Goal: Transaction & Acquisition: Purchase product/service

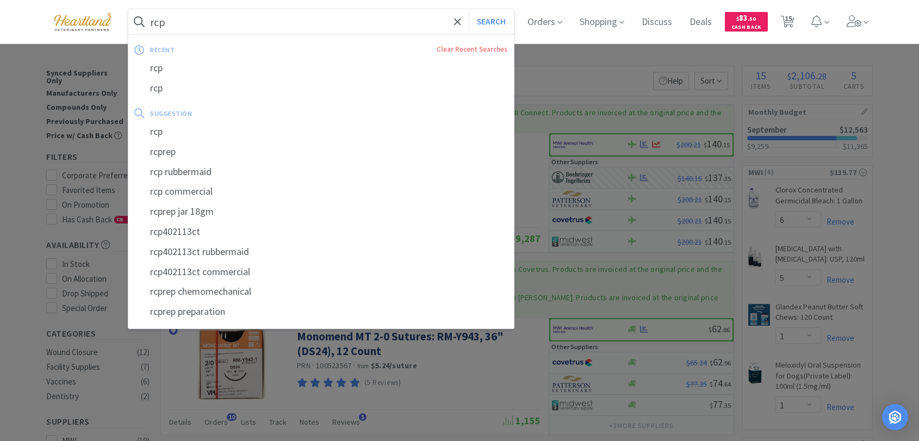
select select "6"
select select "5"
select select "1"
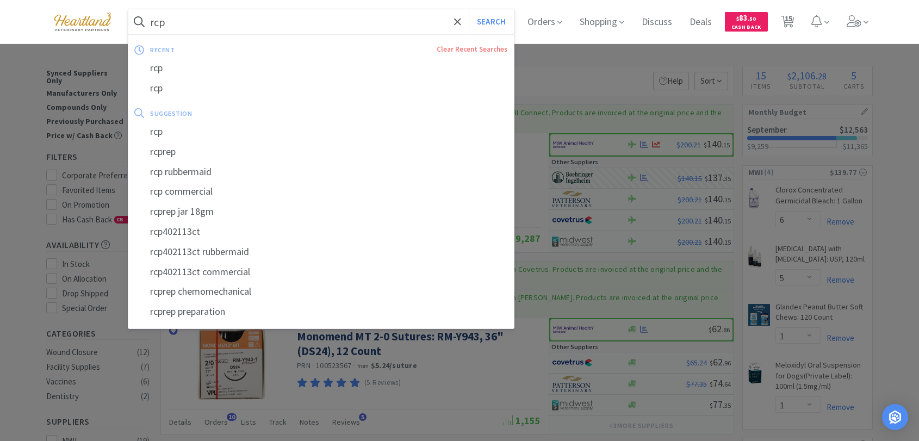
select select "1"
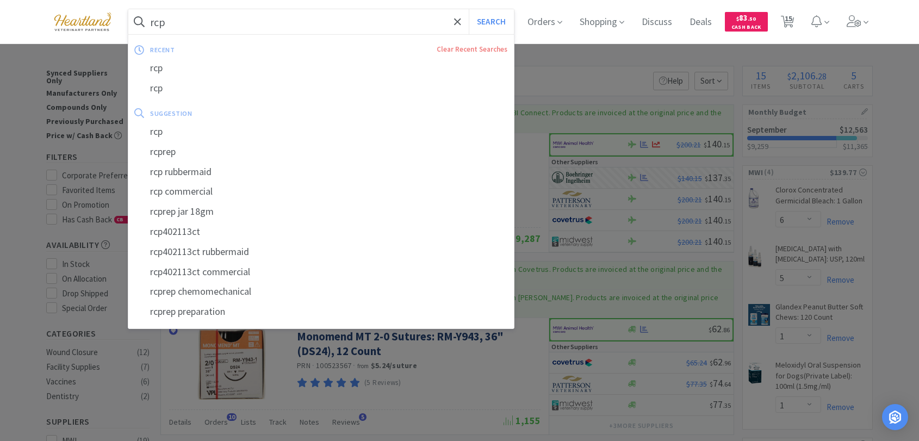
select select "1"
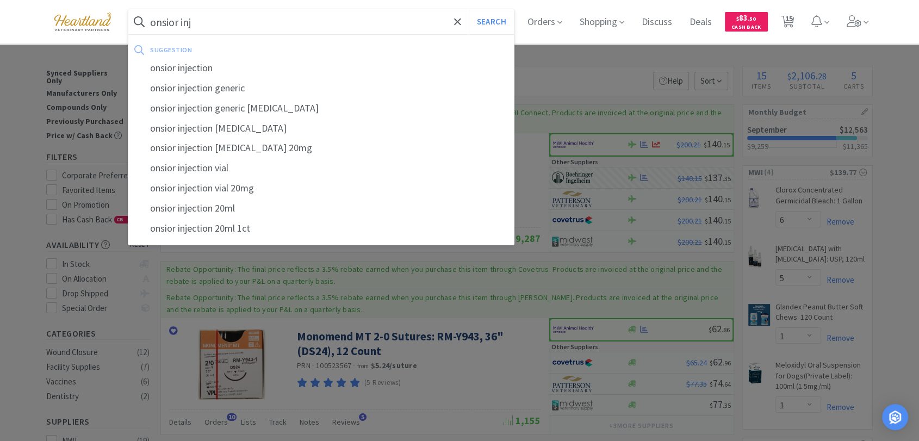
type input "onsior inj"
click at [469, 9] on button "Search" at bounding box center [491, 21] width 45 height 25
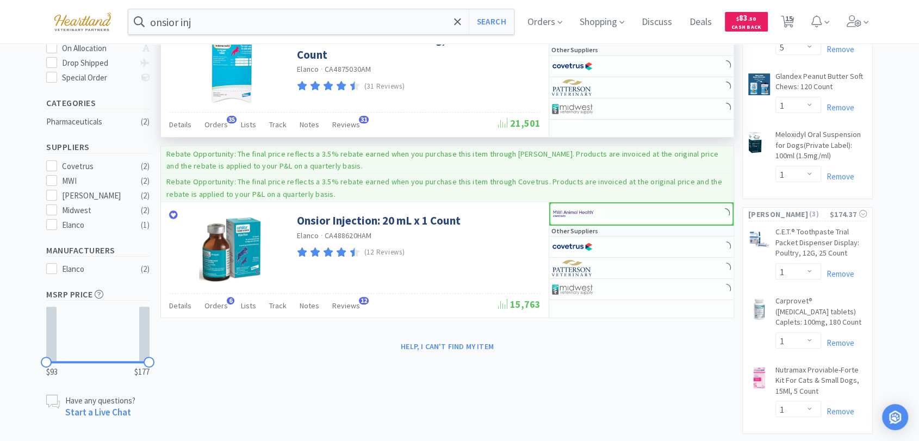
scroll to position [302, 0]
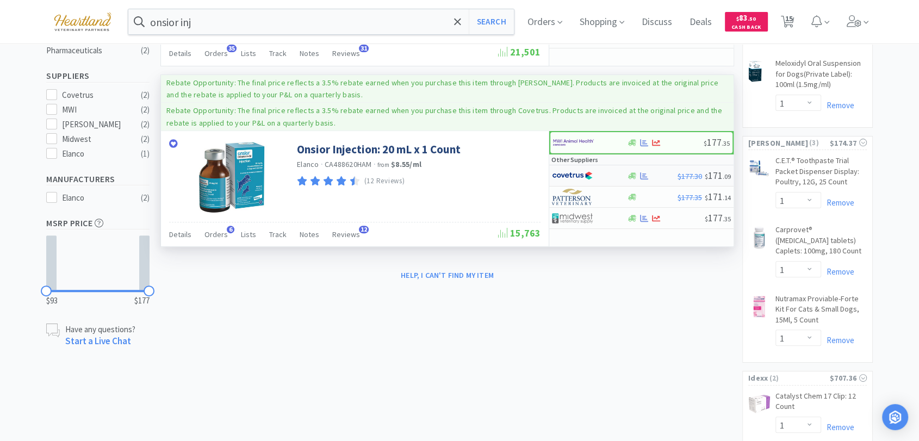
click at [558, 173] on img at bounding box center [572, 175] width 41 height 16
select select "1"
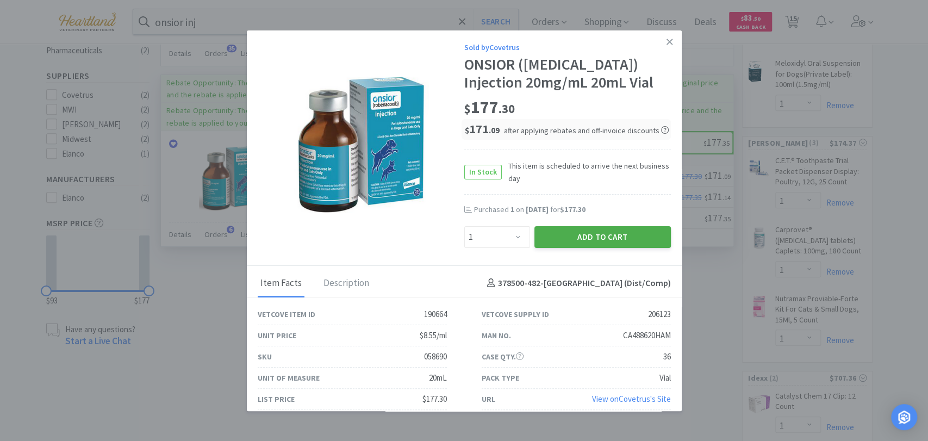
click at [579, 236] on button "Add to Cart" at bounding box center [602, 237] width 136 height 22
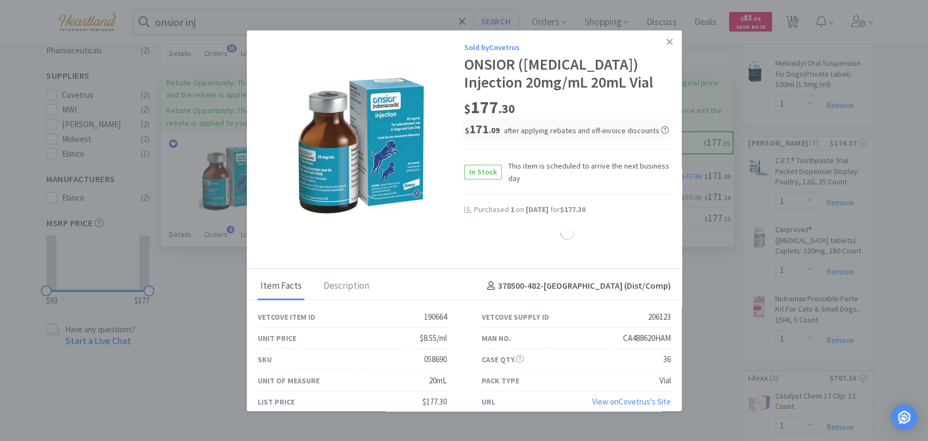
select select "1"
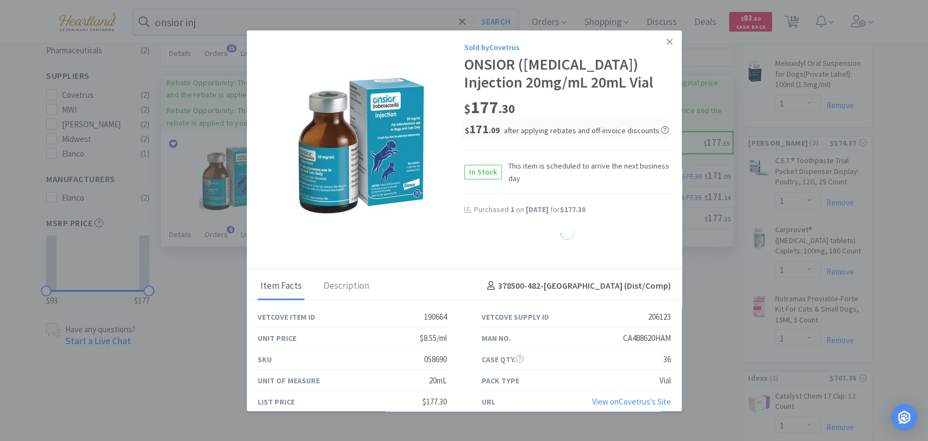
select select "1"
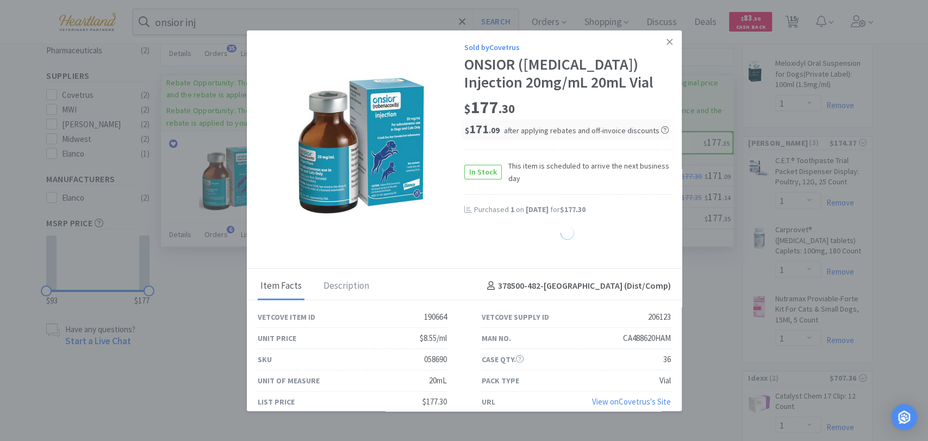
select select "1"
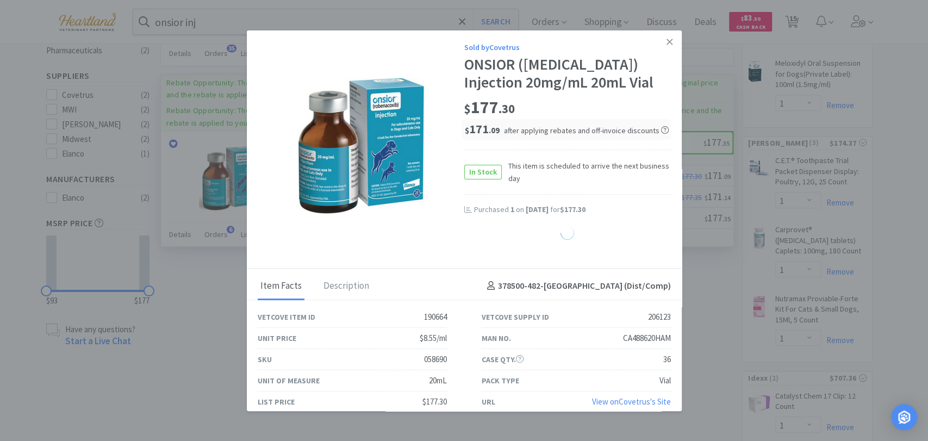
select select "1"
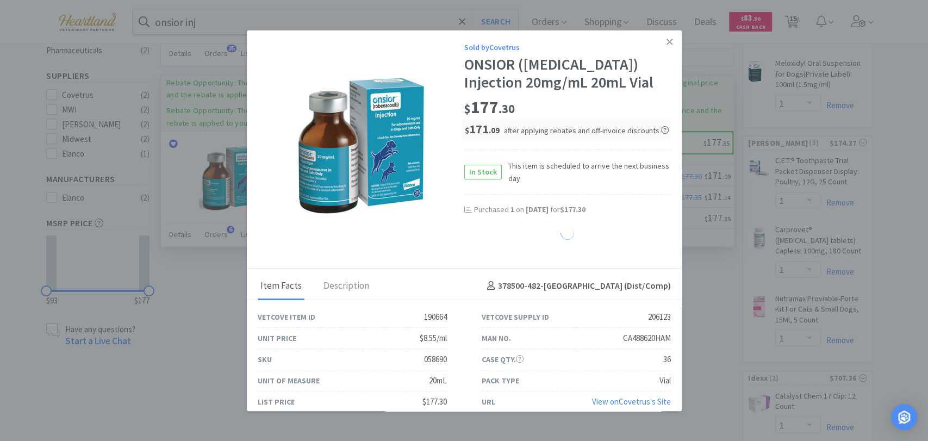
select select "1"
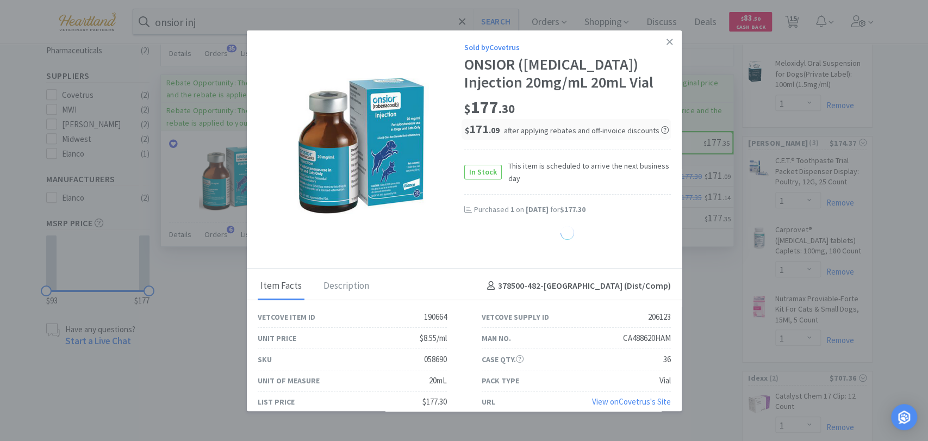
select select "1"
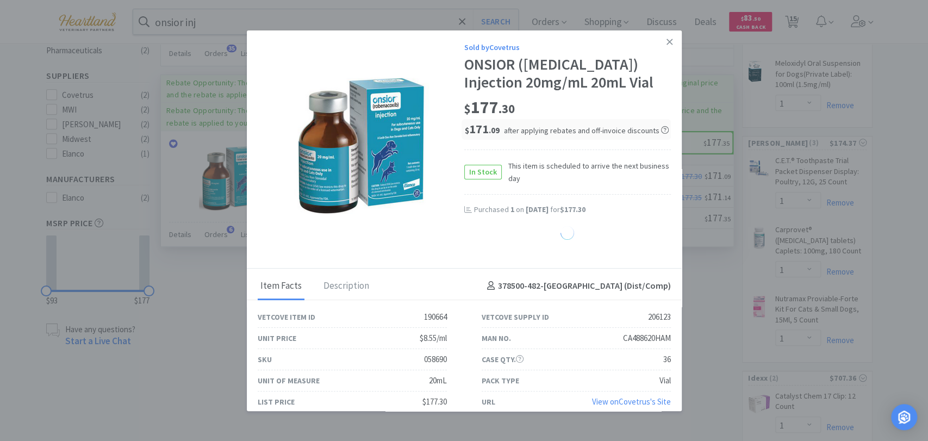
select select "1"
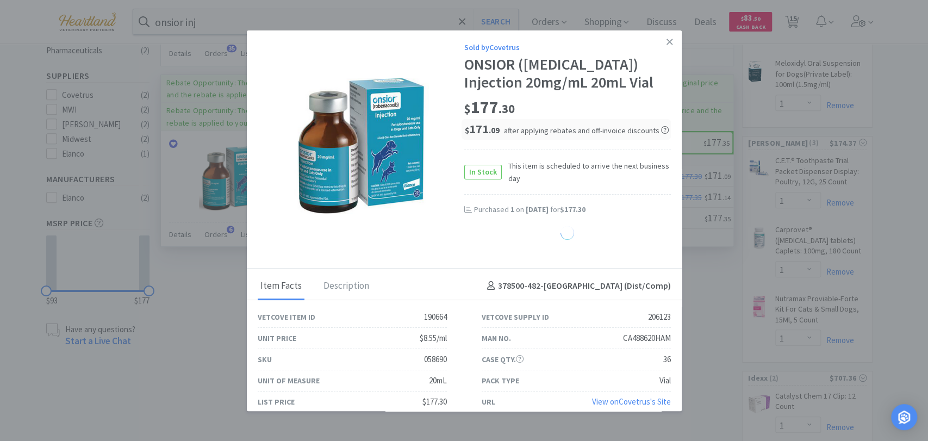
select select "1"
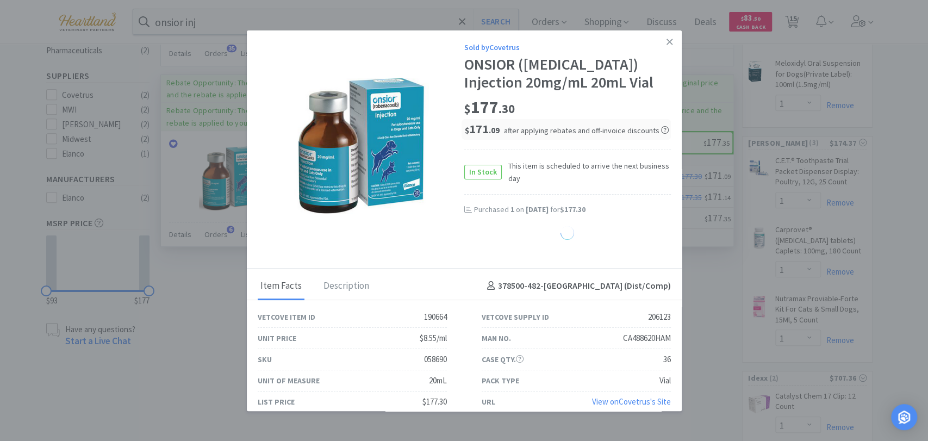
select select "1"
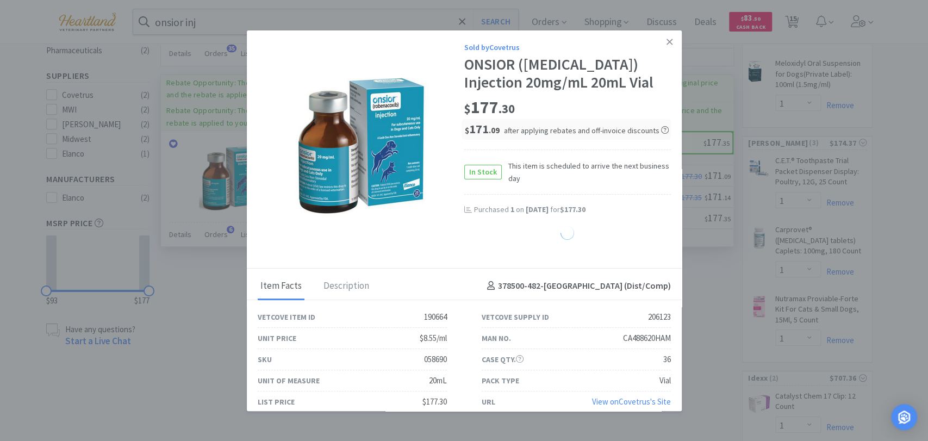
select select "1"
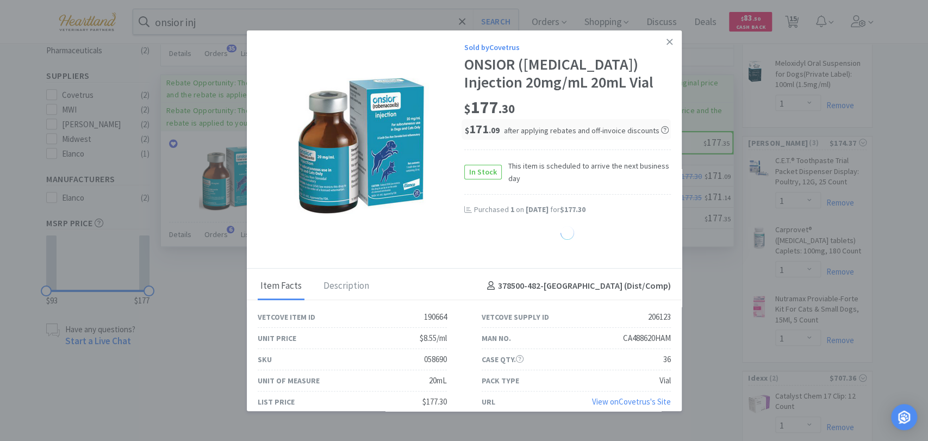
select select "1"
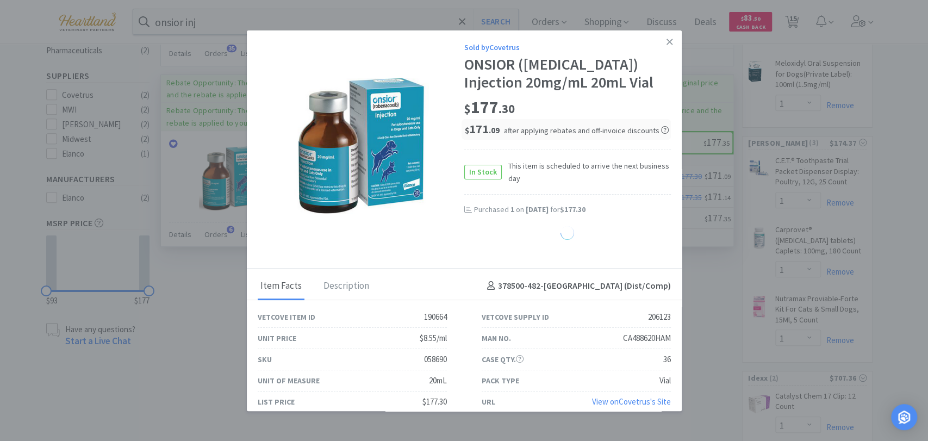
select select "1"
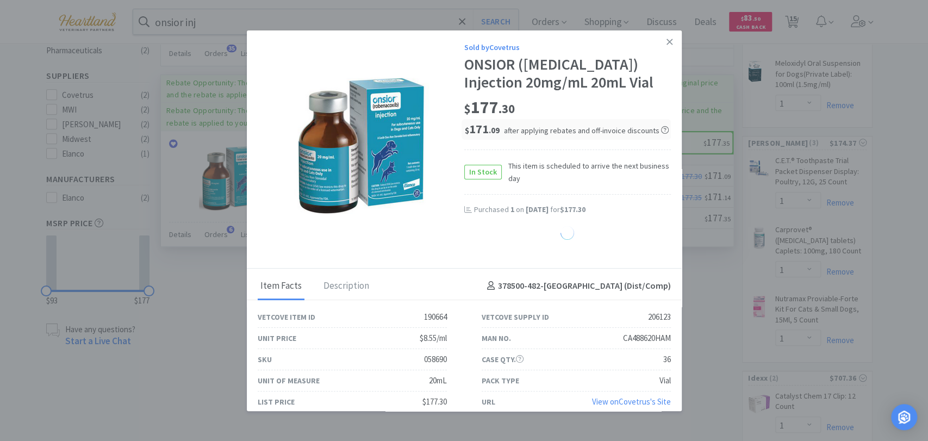
select select "1"
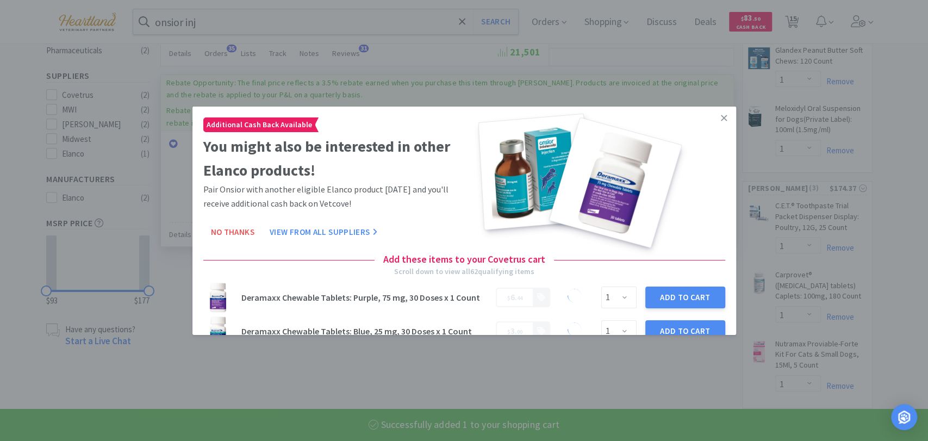
select select "1"
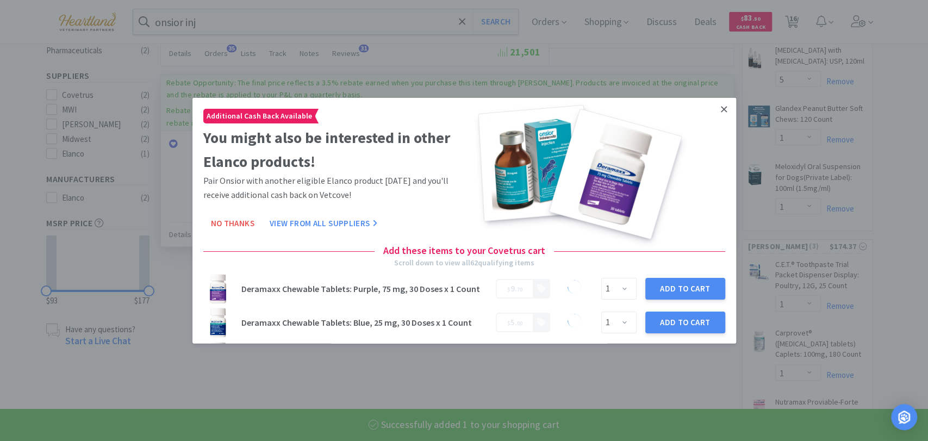
click at [714, 111] on link at bounding box center [723, 108] width 19 height 23
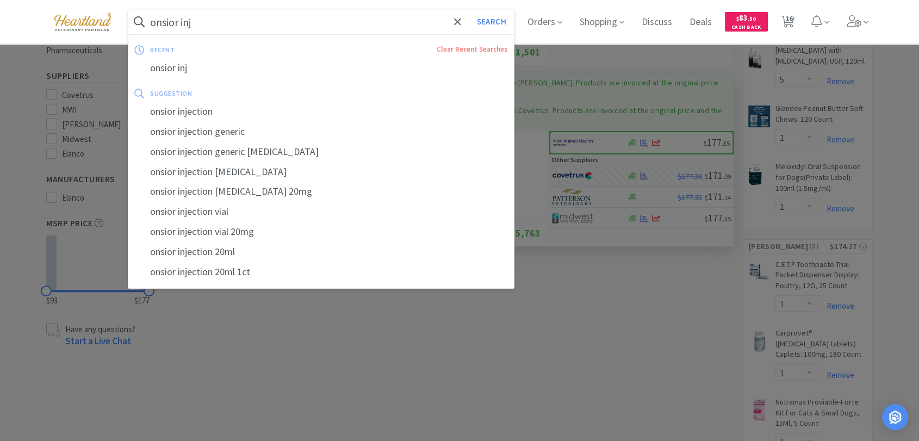
click at [229, 24] on input "onsior inj" at bounding box center [320, 21] width 385 height 25
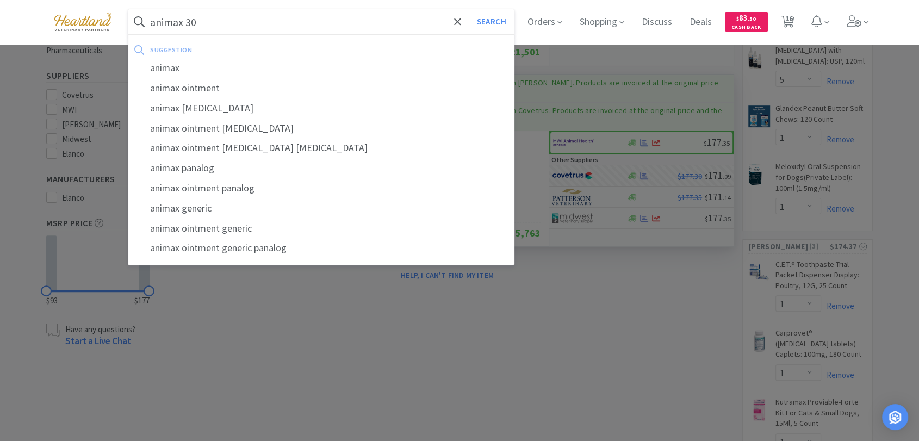
type input "animax 30"
click at [469, 9] on button "Search" at bounding box center [491, 21] width 45 height 25
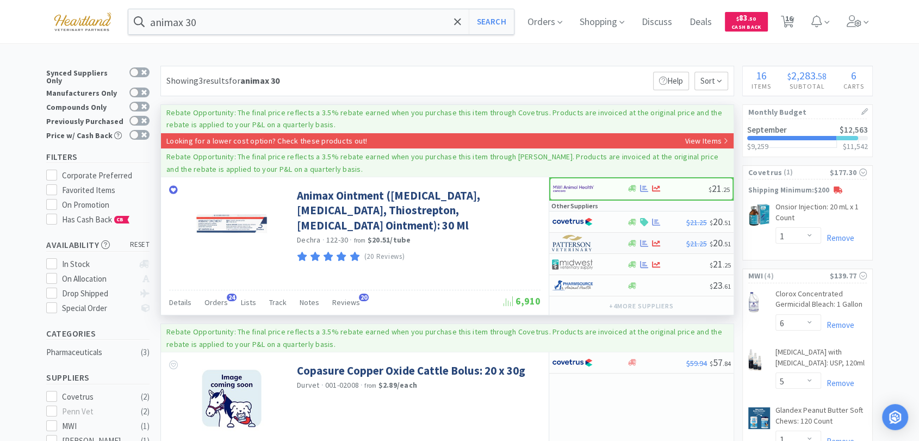
click at [577, 243] on img at bounding box center [572, 243] width 41 height 16
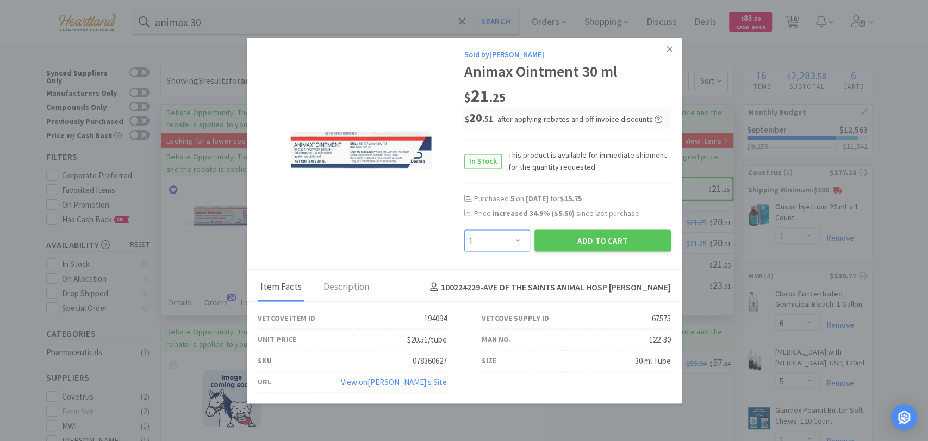
click at [519, 238] on select "Enter Quantity 1 2 3 4 5 6 7 8 9 10 11 12 13 14 15 16 17 18 19 20 Enter Quantity" at bounding box center [497, 241] width 66 height 22
select select "2"
click at [464, 230] on select "Enter Quantity 1 2 3 4 5 6 7 8 9 10 11 12 13 14 15 16 17 18 19 20 Enter Quantity" at bounding box center [497, 241] width 66 height 22
click at [604, 238] on button "Add to Cart" at bounding box center [602, 241] width 136 height 22
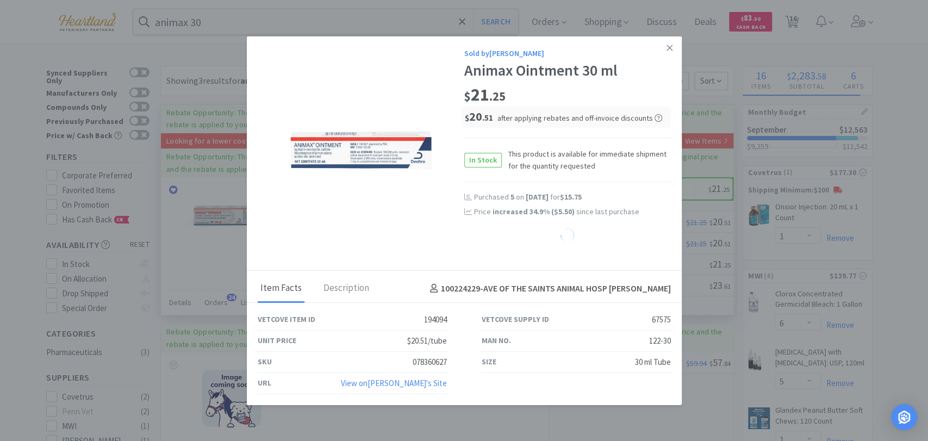
select select "2"
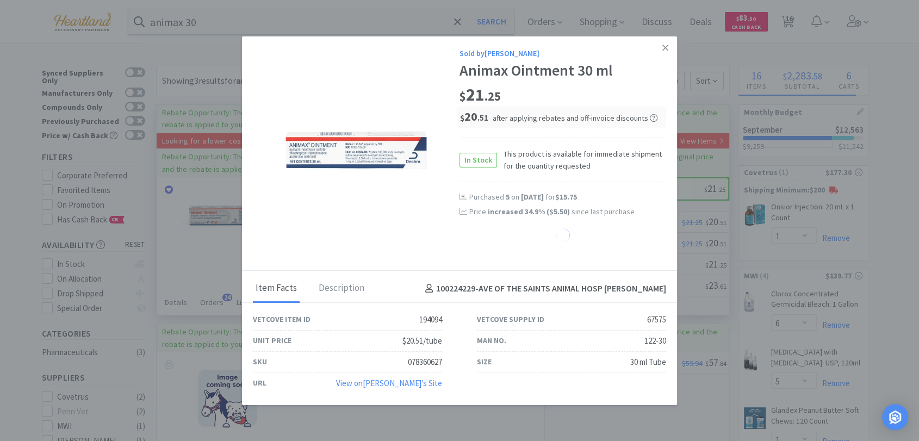
select select "1"
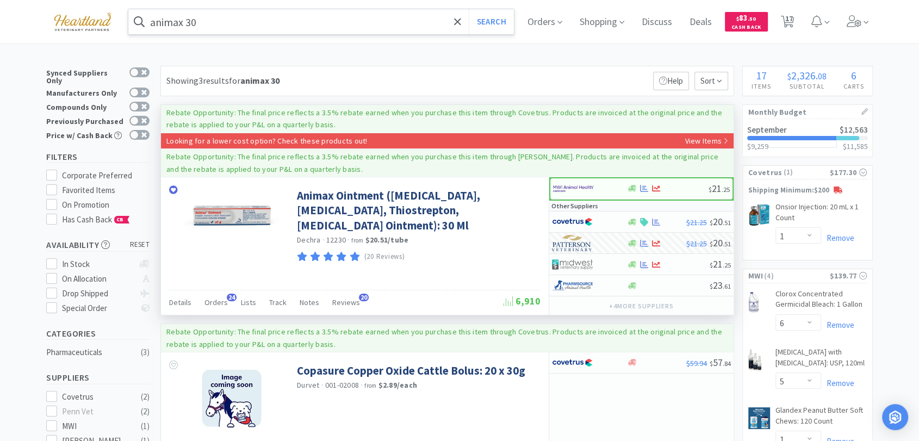
click at [223, 20] on input "animax 30" at bounding box center [320, 21] width 385 height 25
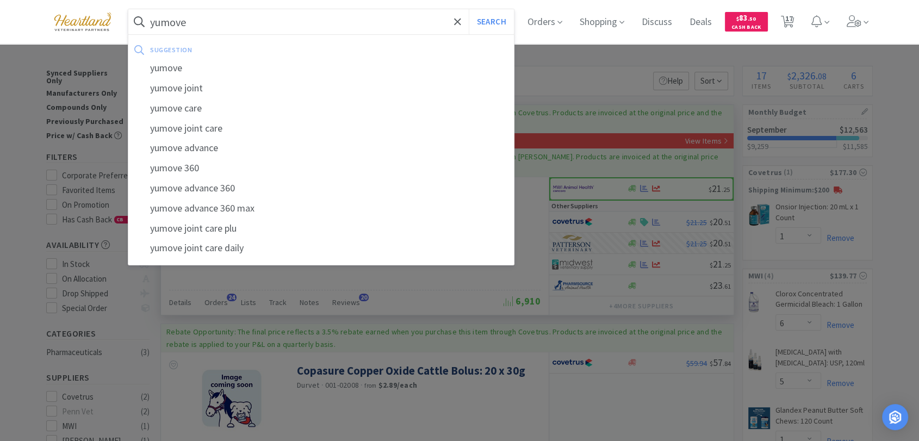
type input "yumove"
click at [469, 9] on button "Search" at bounding box center [491, 21] width 45 height 25
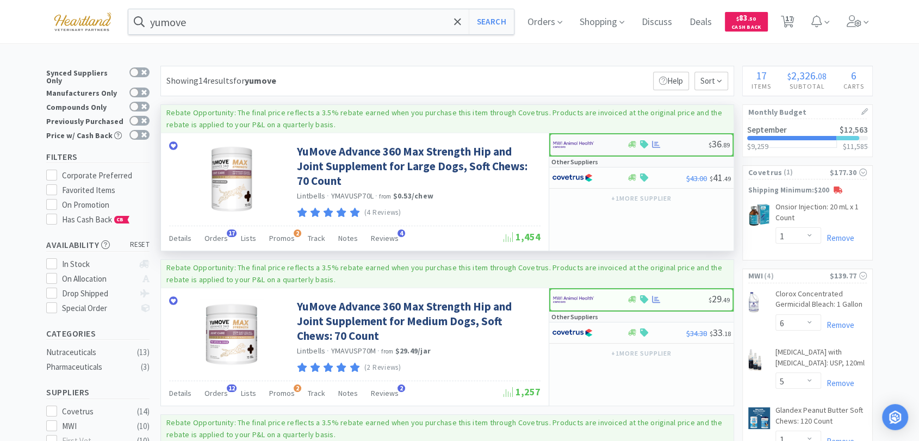
click at [597, 148] on div at bounding box center [583, 144] width 60 height 18
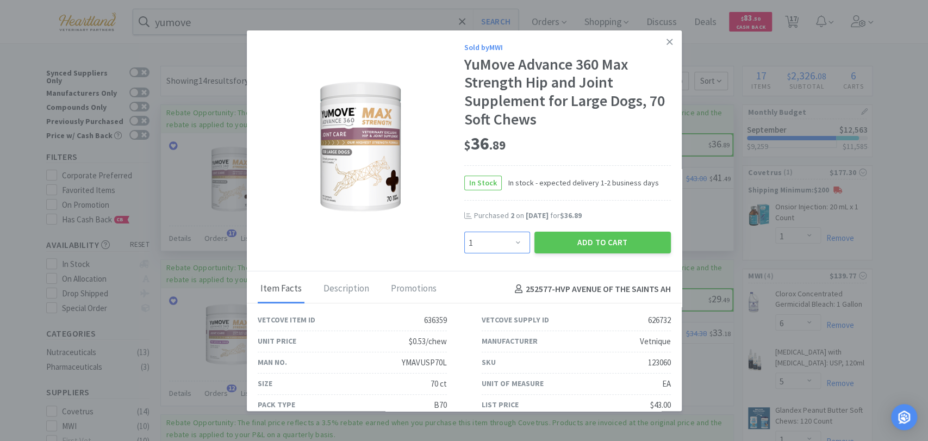
drag, startPoint x: 509, startPoint y: 241, endPoint x: 507, endPoint y: 233, distance: 7.9
click at [509, 241] on select "Enter Quantity 1 2 3 4 5 6 7 8 9 10 11 12 13 14 15 16 17 18 19 20 Enter Quantity" at bounding box center [497, 243] width 66 height 22
select select "2"
click at [464, 232] on select "Enter Quantity 1 2 3 4 5 6 7 8 9 10 11 12 13 14 15 16 17 18 19 20 Enter Quantity" at bounding box center [497, 243] width 66 height 22
click at [585, 240] on button "Add to Cart" at bounding box center [602, 243] width 136 height 22
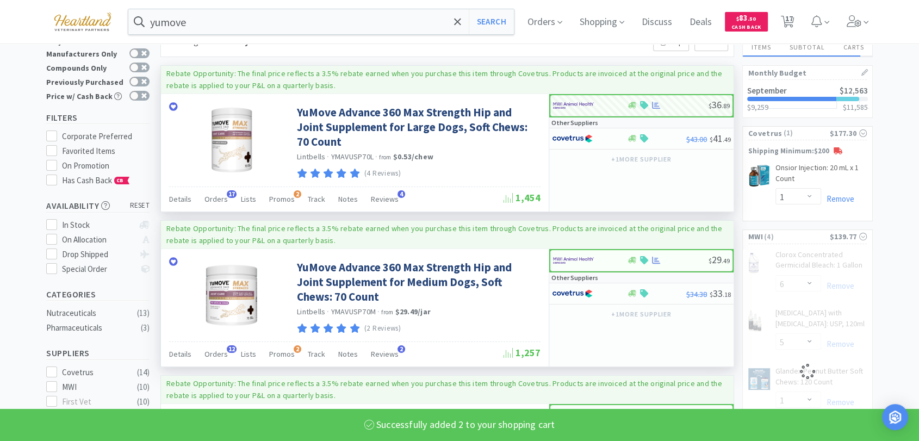
scroll to position [60, 0]
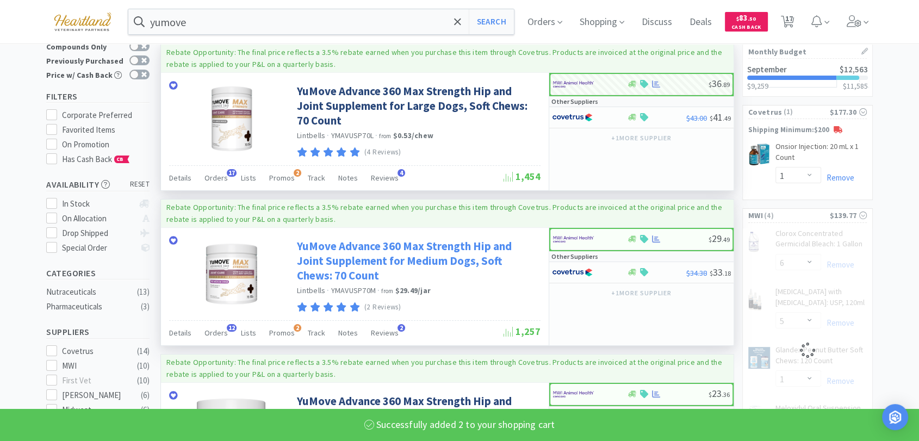
select select "2"
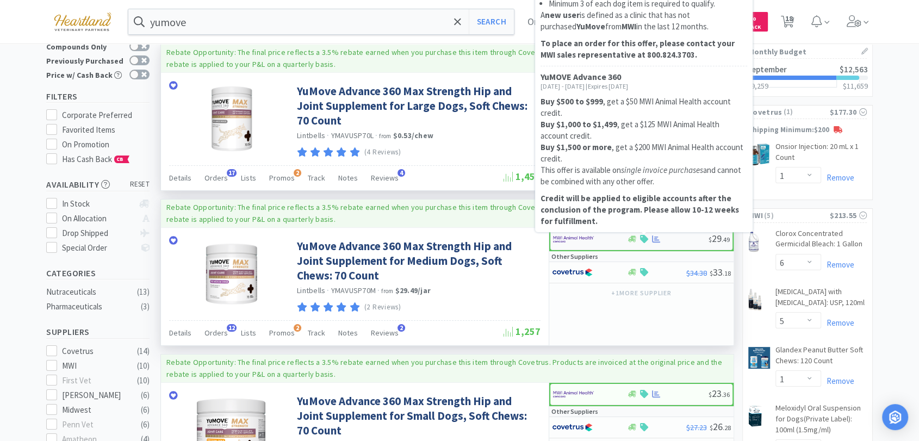
click at [643, 238] on icon at bounding box center [644, 239] width 8 height 8
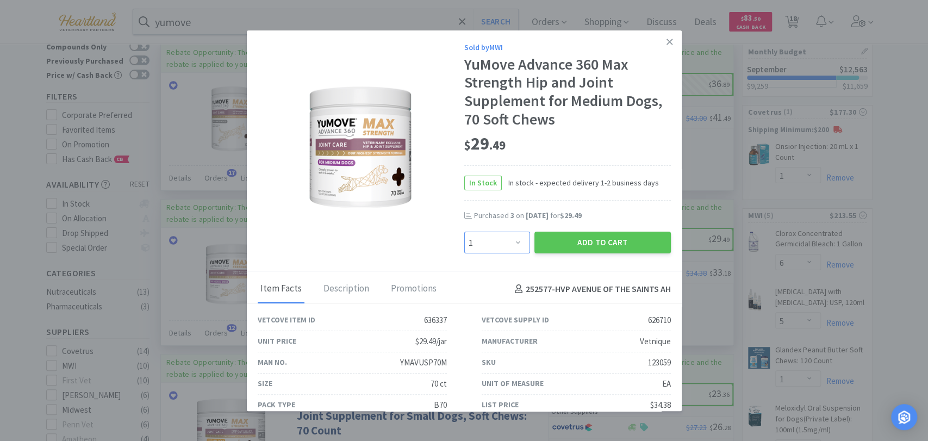
drag, startPoint x: 515, startPoint y: 245, endPoint x: 513, endPoint y: 232, distance: 12.8
click at [515, 245] on select "Enter Quantity 1 2 3 4 5 6 7 8 9 10 11 12 13 14 15 16 17 18 19 20 Enter Quantity" at bounding box center [497, 243] width 66 height 22
select select "4"
click at [464, 232] on select "Enter Quantity 1 2 3 4 5 6 7 8 9 10 11 12 13 14 15 16 17 18 19 20 Enter Quantity" at bounding box center [497, 243] width 66 height 22
click at [599, 240] on button "Add to Cart" at bounding box center [602, 243] width 136 height 22
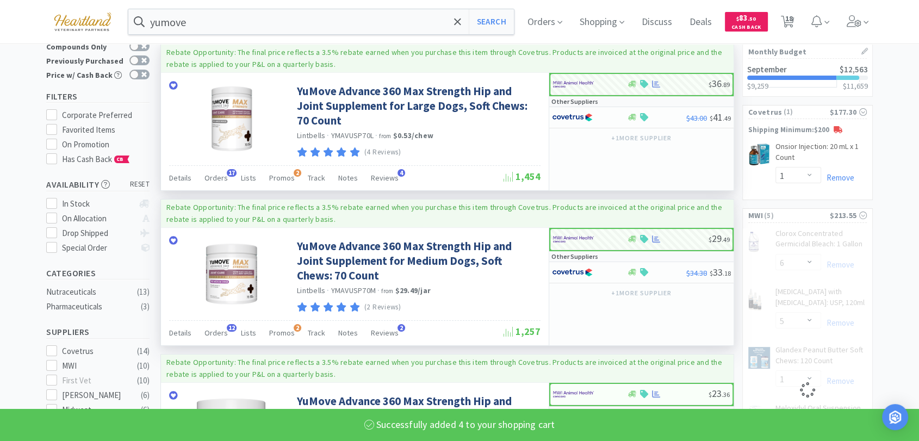
select select "4"
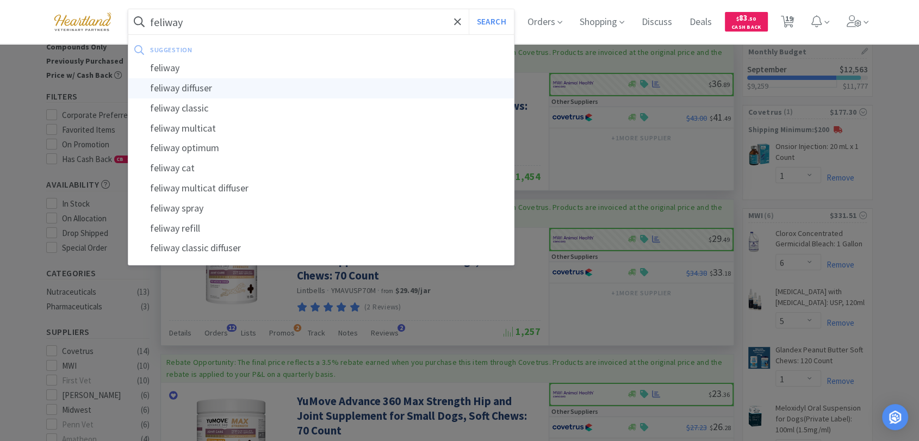
type input "feliway"
click at [469, 9] on button "Search" at bounding box center [491, 21] width 45 height 25
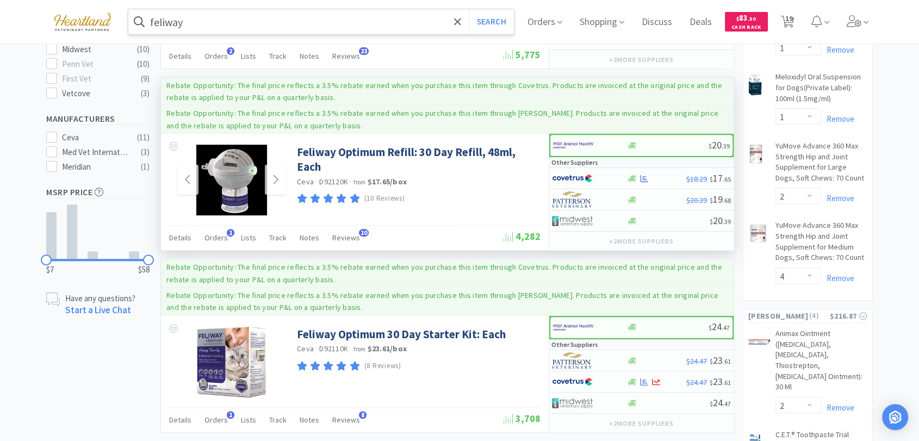
scroll to position [362, 0]
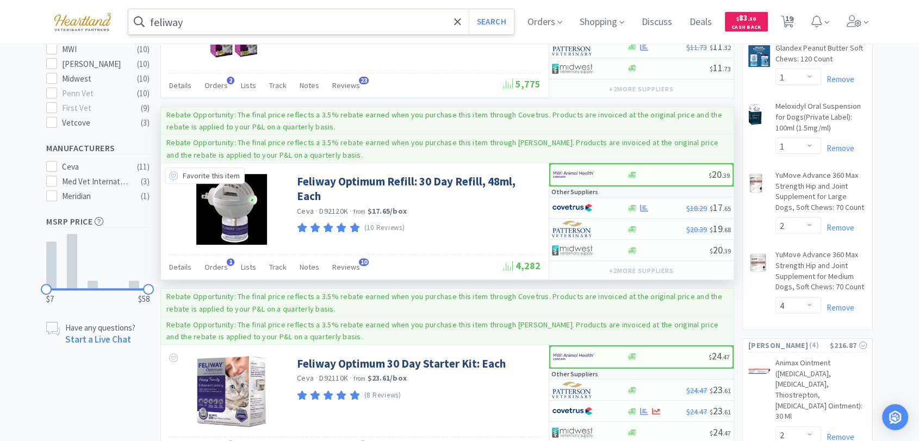
click at [171, 173] on icon at bounding box center [173, 175] width 9 height 9
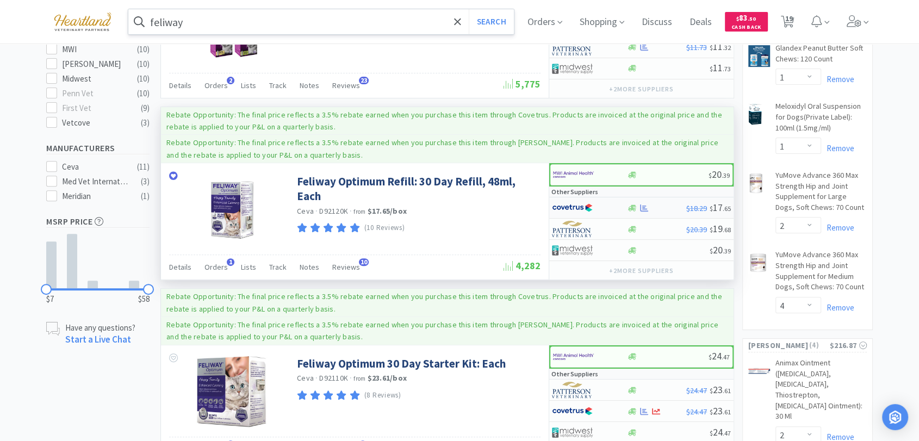
click at [571, 204] on img at bounding box center [572, 208] width 41 height 16
select select "1"
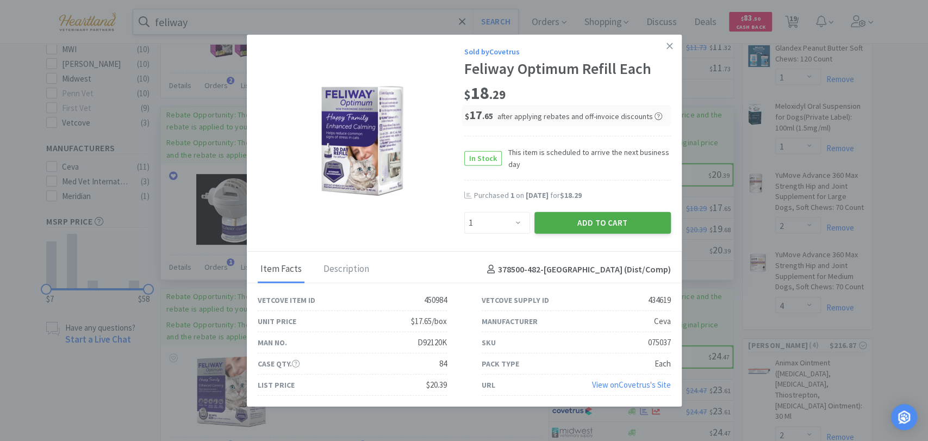
click at [582, 220] on button "Add to Cart" at bounding box center [602, 223] width 136 height 22
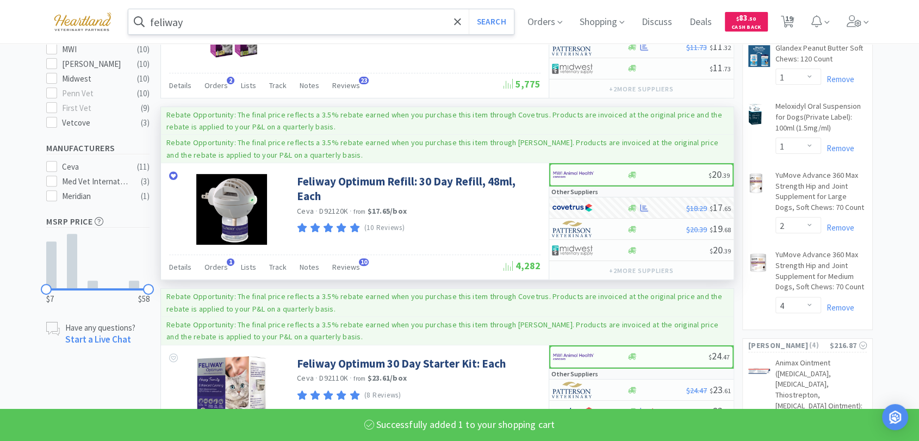
select select "1"
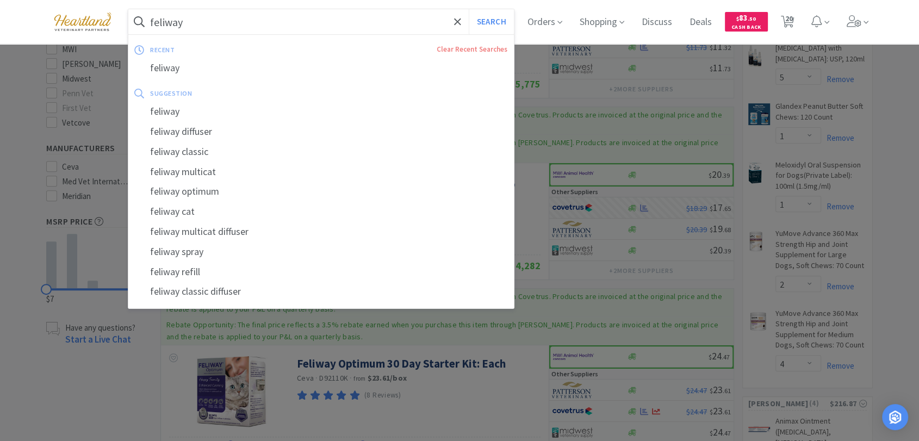
click at [215, 26] on input "feliway" at bounding box center [320, 21] width 385 height 25
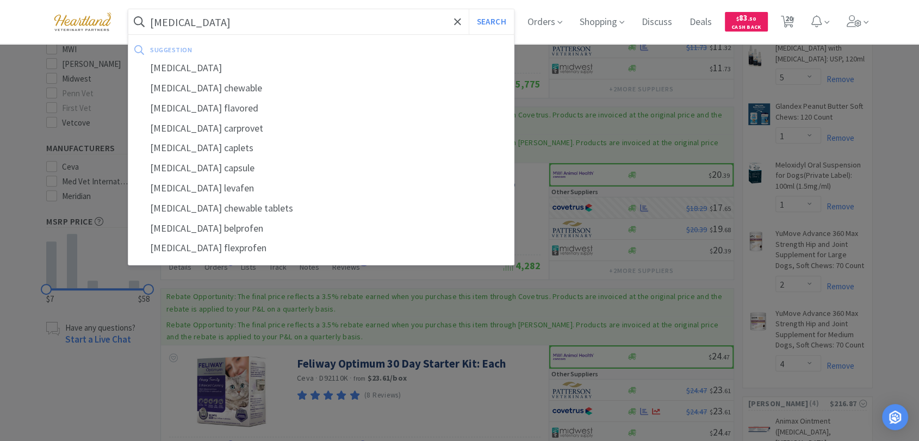
type input "[MEDICAL_DATA]"
click at [469, 9] on button "Search" at bounding box center [491, 21] width 45 height 25
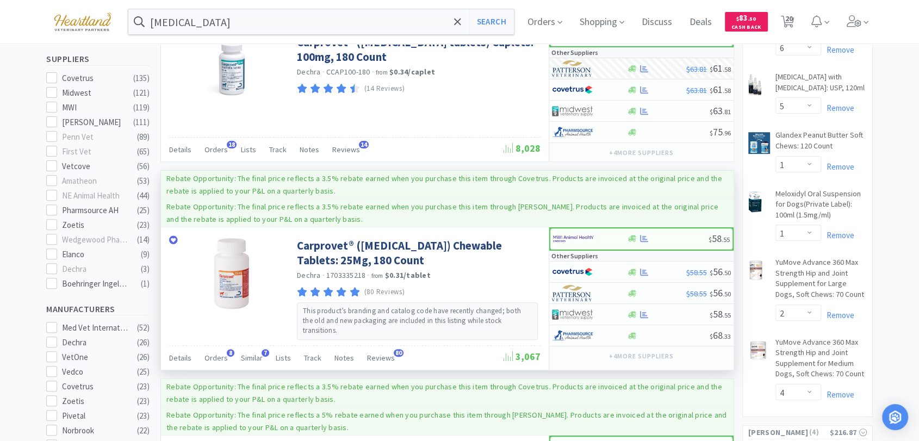
scroll to position [362, 0]
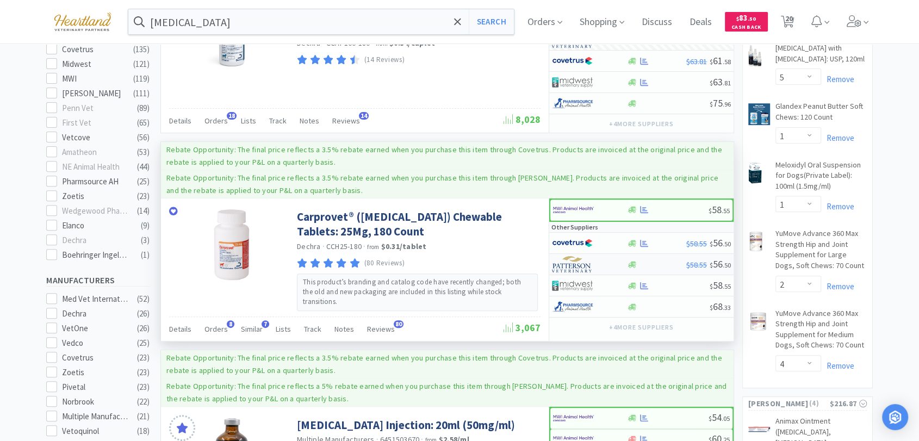
click at [562, 258] on img at bounding box center [572, 264] width 41 height 16
select select "1"
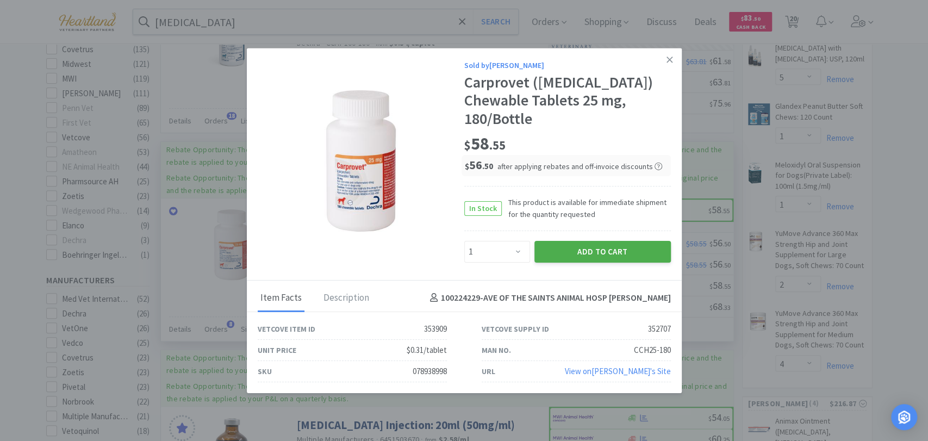
click at [596, 256] on button "Add to Cart" at bounding box center [602, 251] width 136 height 22
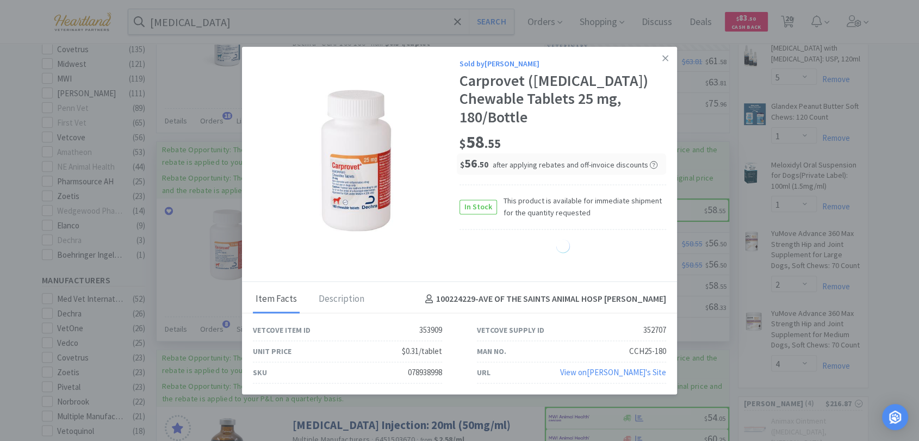
select select "1"
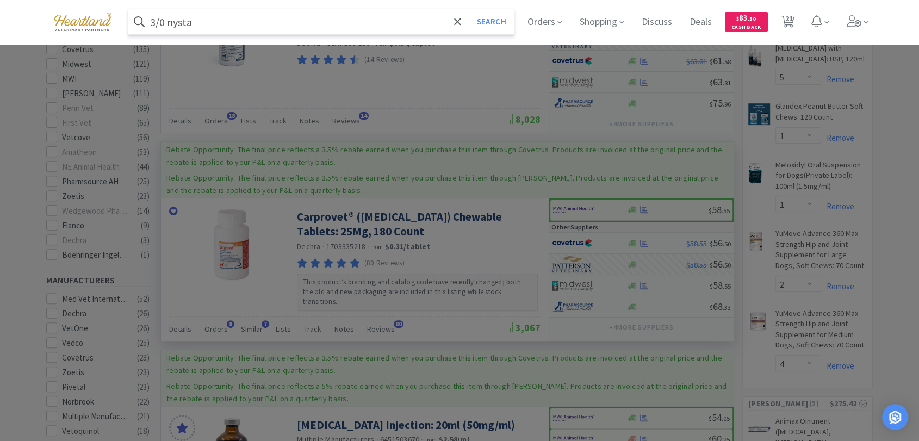
type input "3/0 nysta"
click at [469, 9] on button "Search" at bounding box center [491, 21] width 45 height 25
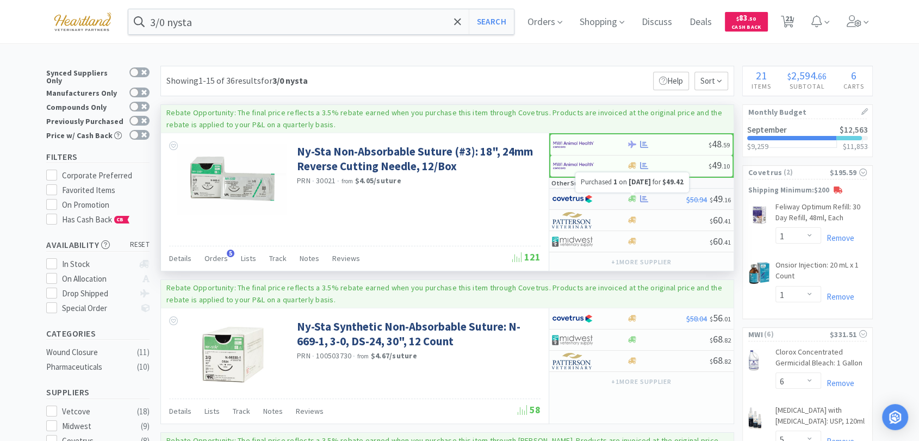
click at [643, 201] on icon at bounding box center [644, 199] width 8 height 8
select select "1"
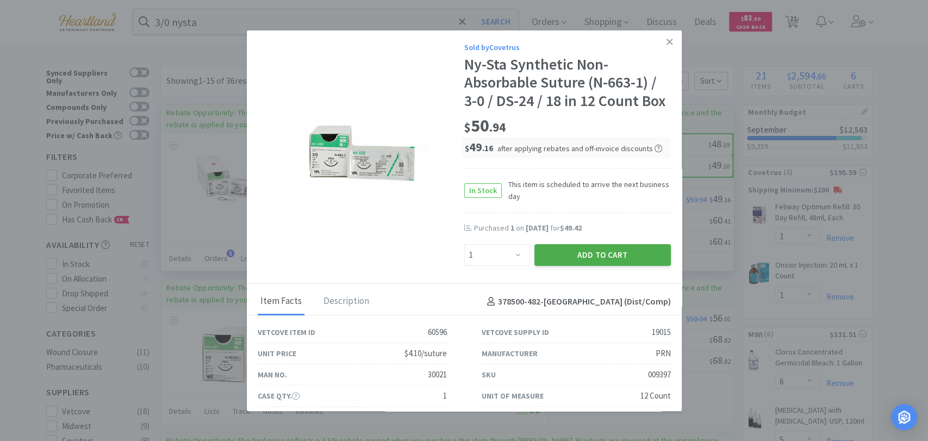
click at [633, 257] on button "Add to Cart" at bounding box center [602, 255] width 136 height 22
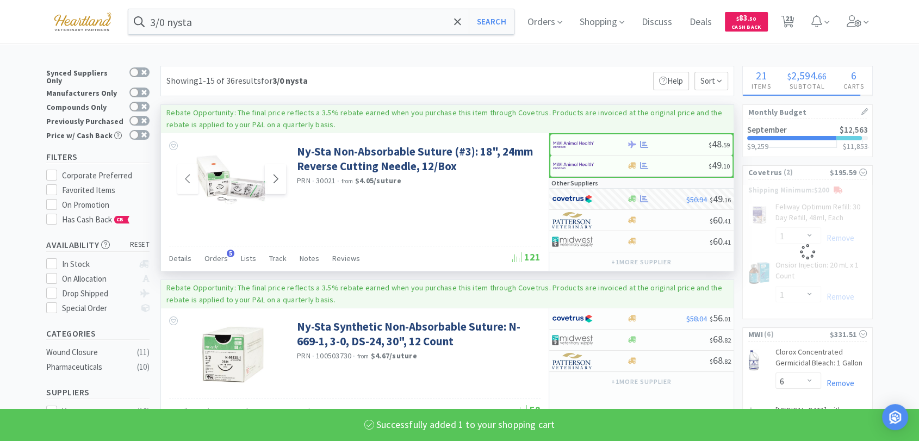
select select "1"
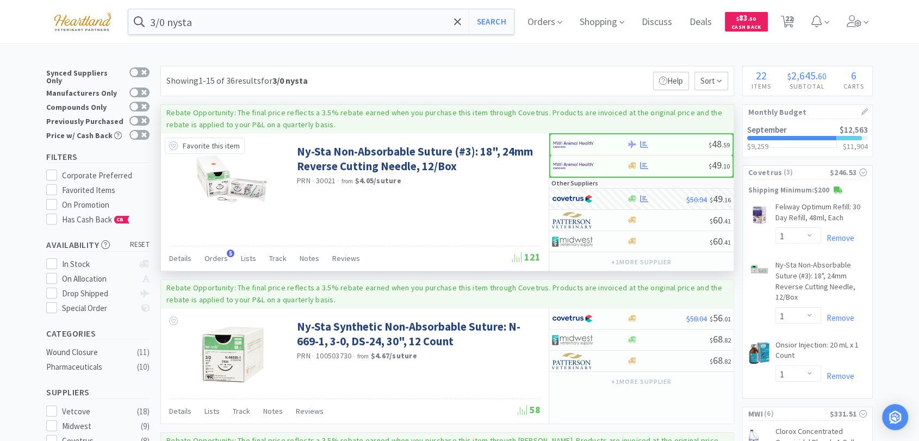
click at [175, 144] on icon at bounding box center [173, 145] width 9 height 9
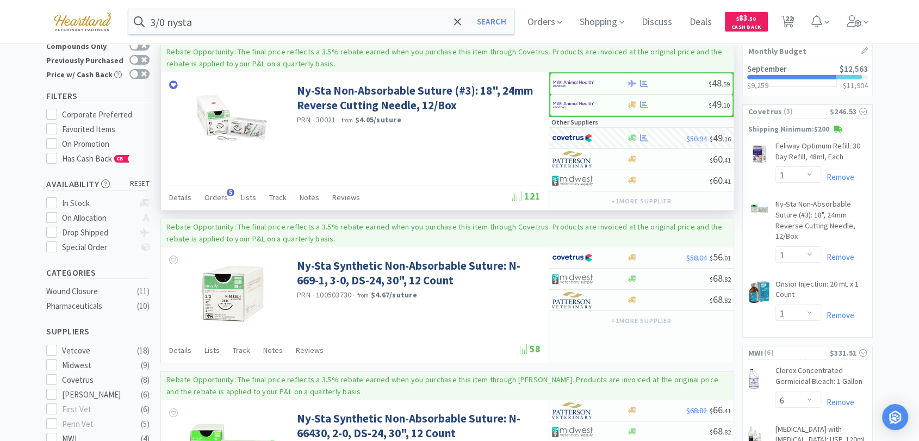
scroll to position [60, 0]
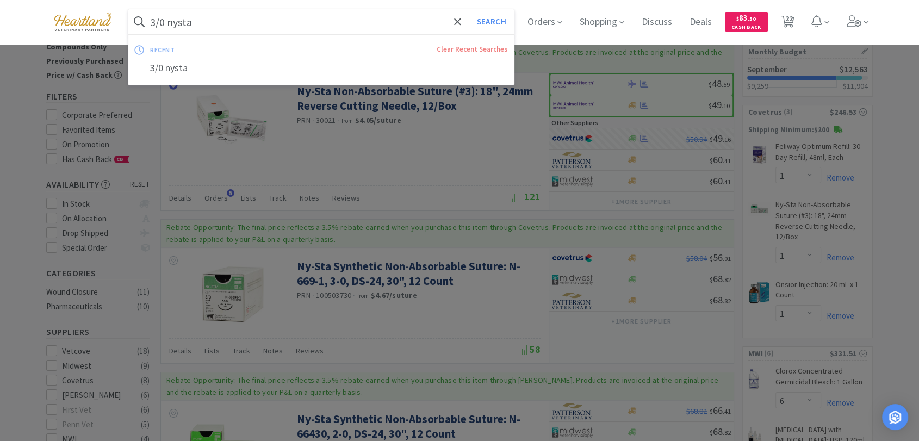
drag, startPoint x: 208, startPoint y: 18, endPoint x: 209, endPoint y: 9, distance: 9.8
click at [209, 18] on input "3/0 nysta" at bounding box center [320, 21] width 385 height 25
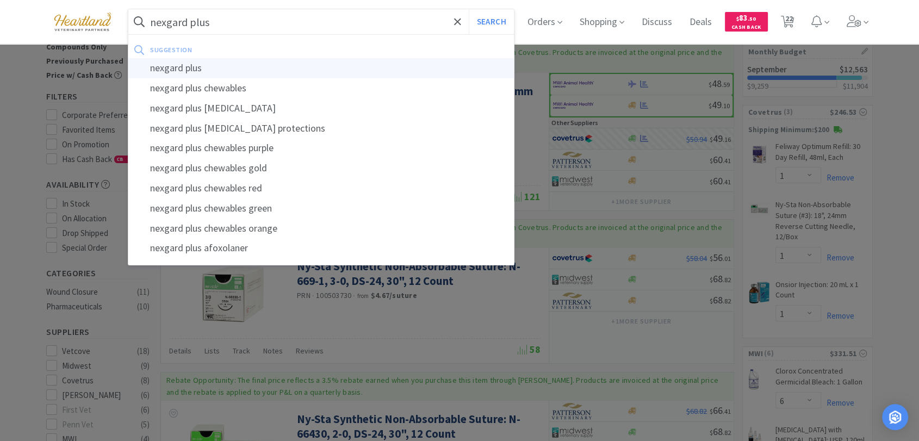
type input "nexgard plus"
click at [469, 9] on button "Search" at bounding box center [491, 21] width 45 height 25
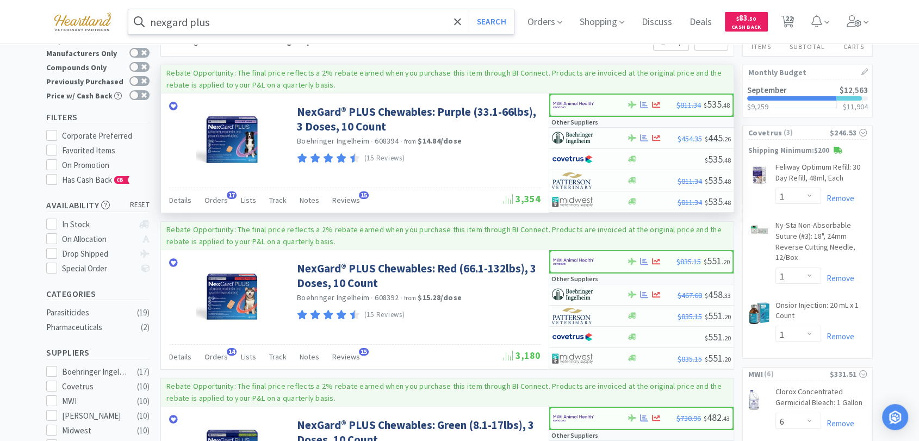
scroll to position [60, 0]
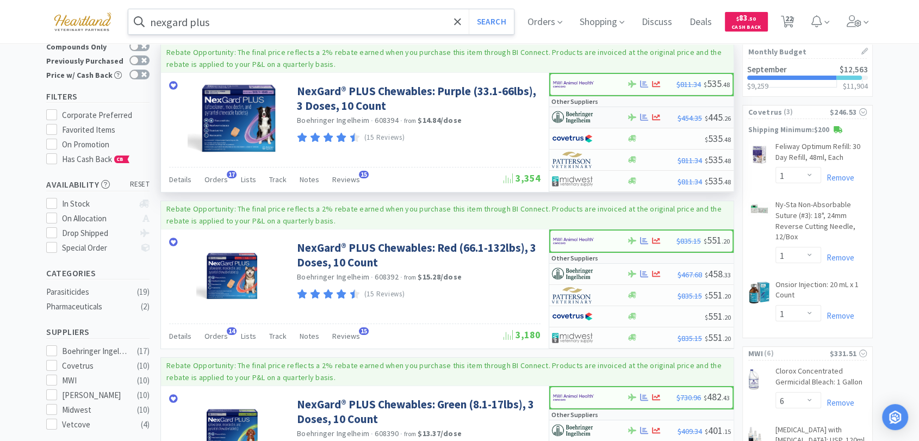
click at [579, 121] on img at bounding box center [572, 117] width 41 height 16
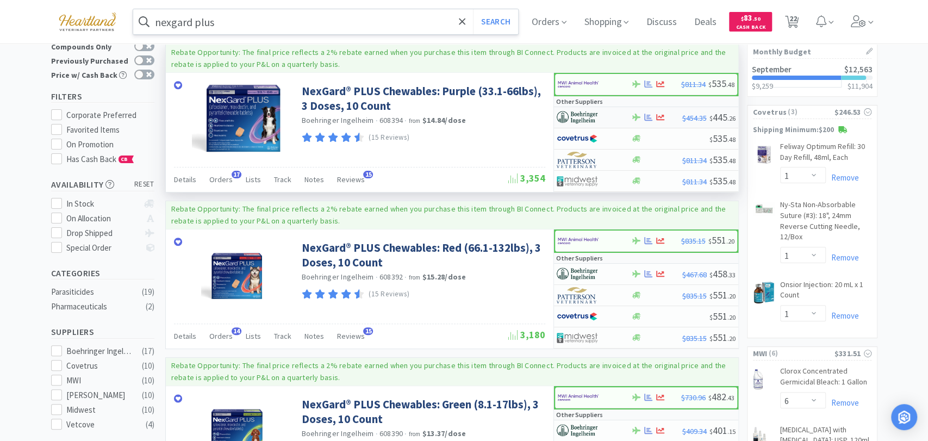
select select "1"
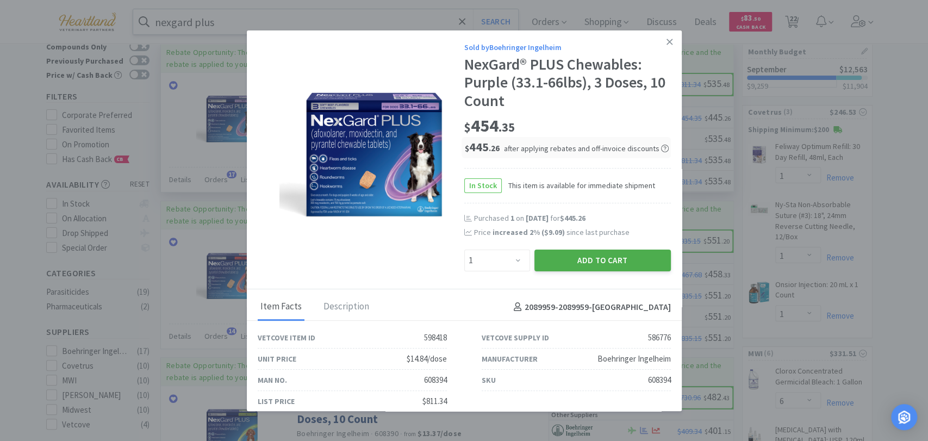
click at [611, 262] on button "Add to Cart" at bounding box center [602, 261] width 136 height 22
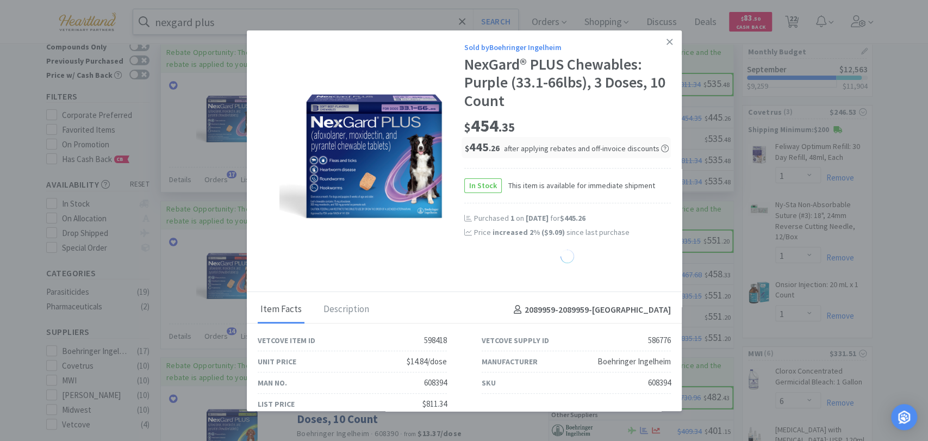
select select "1"
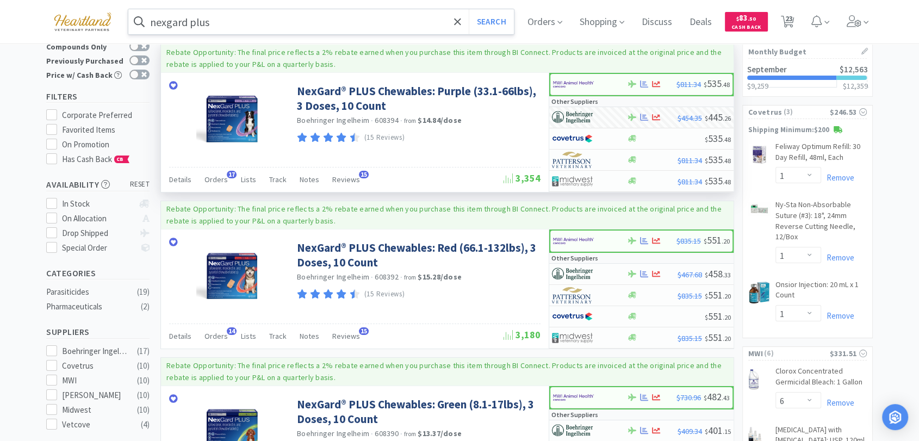
drag, startPoint x: 272, startPoint y: 38, endPoint x: 271, endPoint y: 32, distance: 6.1
click at [272, 38] on div "nexgard plus Search Orders Shopping Discuss Discuss Deals Deals $ 83 . 50 Cash …" at bounding box center [459, 21] width 826 height 43
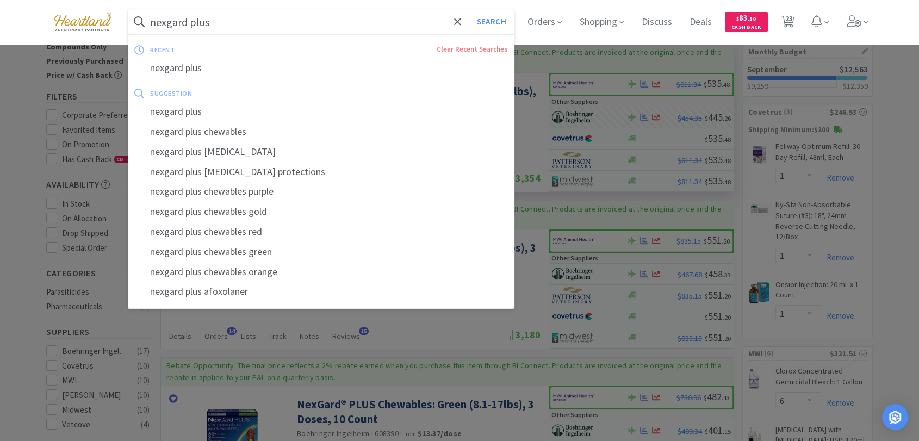
click at [273, 23] on input "nexgard plus" at bounding box center [320, 21] width 385 height 25
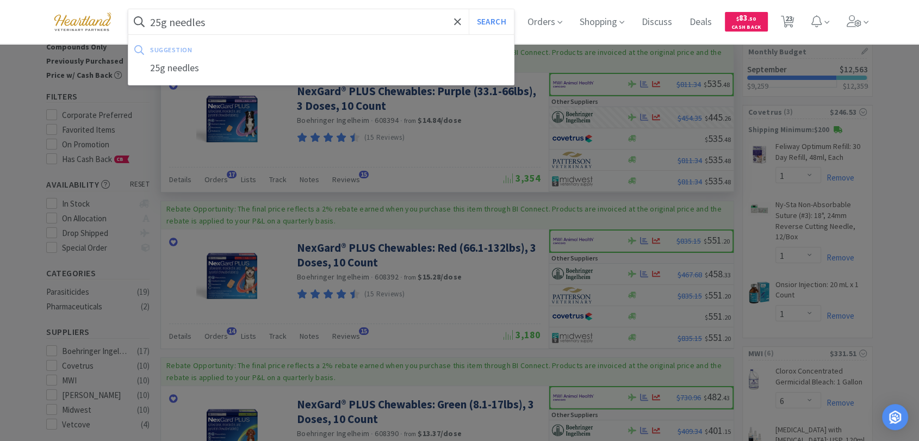
type input "25g needles"
click at [469, 9] on button "Search" at bounding box center [491, 21] width 45 height 25
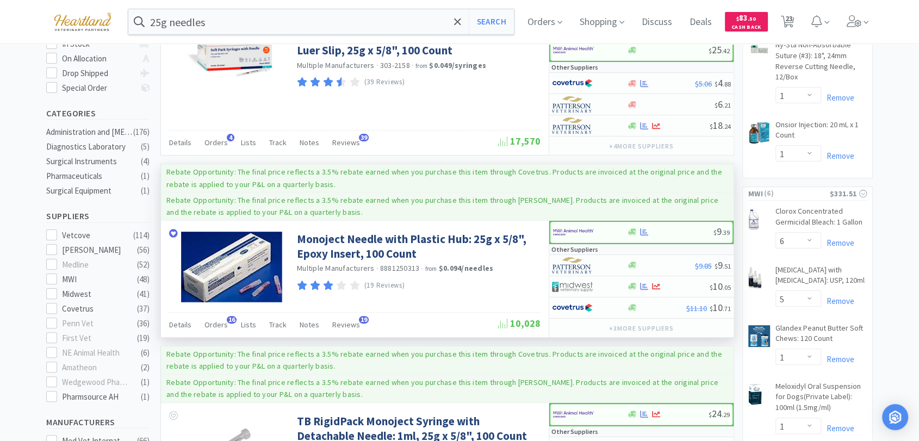
scroll to position [241, 0]
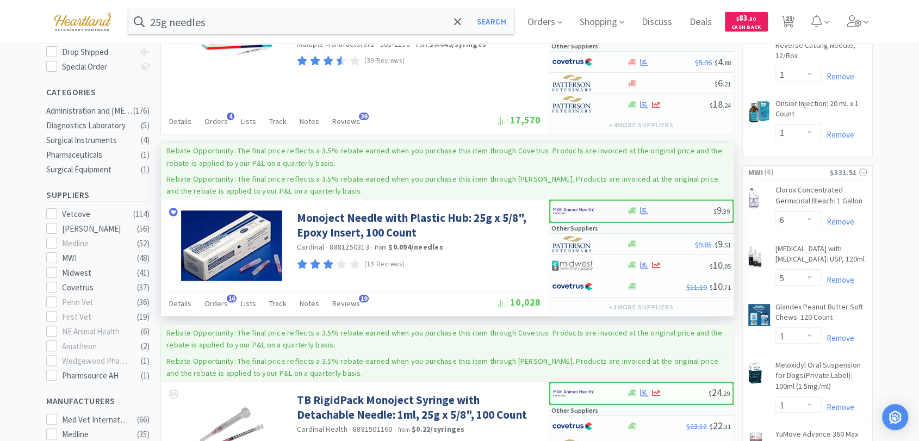
click at [581, 206] on img at bounding box center [573, 211] width 41 height 16
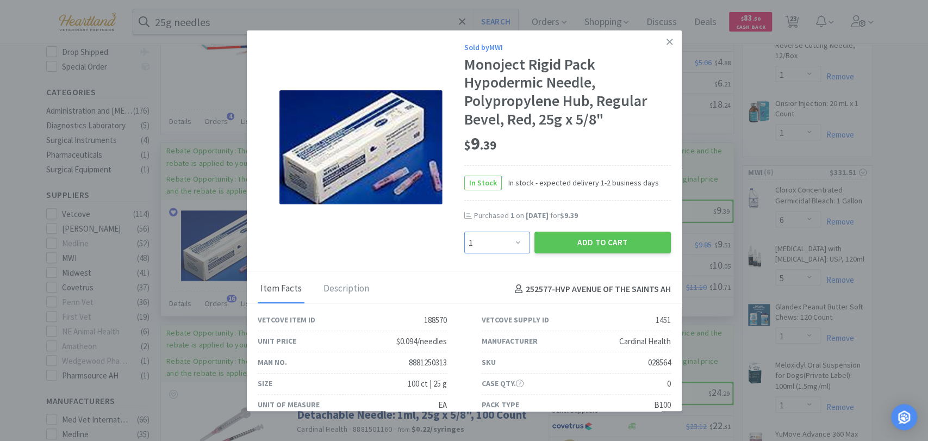
click at [511, 240] on select "Enter Quantity 1 2 3 4 5 6 7 8 9 10 11 12 13 14 15 16 17 18 19 20 Enter Quantity" at bounding box center [497, 243] width 66 height 22
select select "2"
click at [464, 232] on select "Enter Quantity 1 2 3 4 5 6 7 8 9 10 11 12 13 14 15 16 17 18 19 20 Enter Quantity" at bounding box center [497, 243] width 66 height 22
click at [607, 236] on button "Add to Cart" at bounding box center [602, 243] width 136 height 22
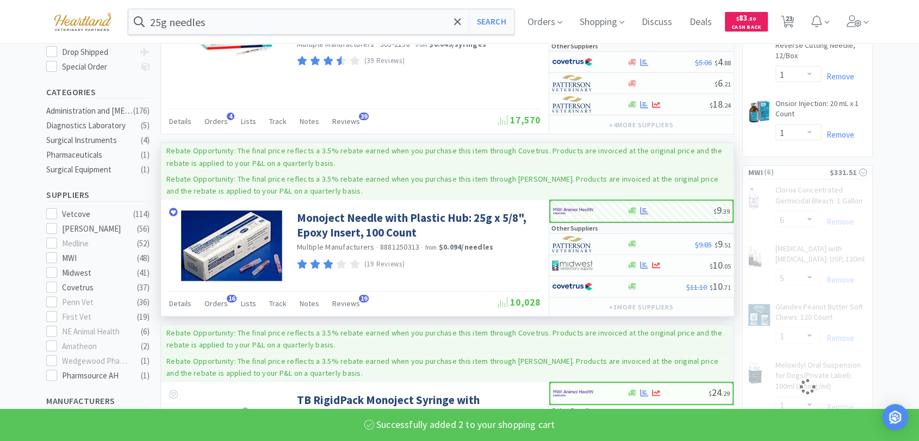
select select "2"
select select "4"
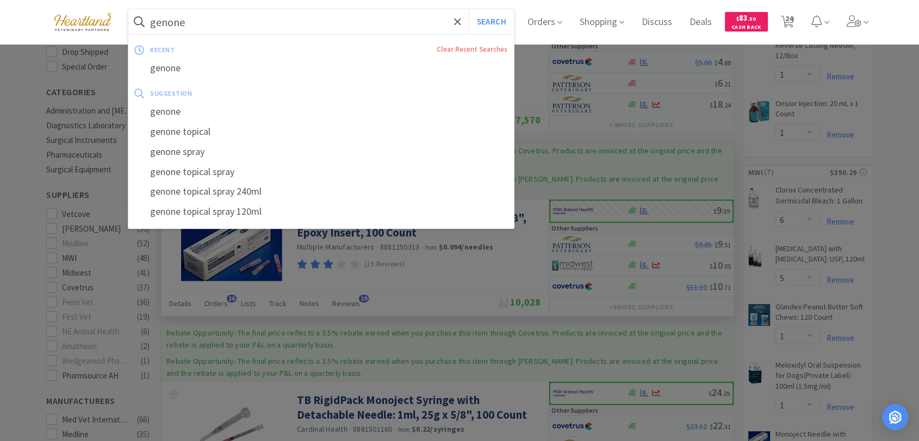
type input "genone"
click at [469, 9] on button "Search" at bounding box center [491, 21] width 45 height 25
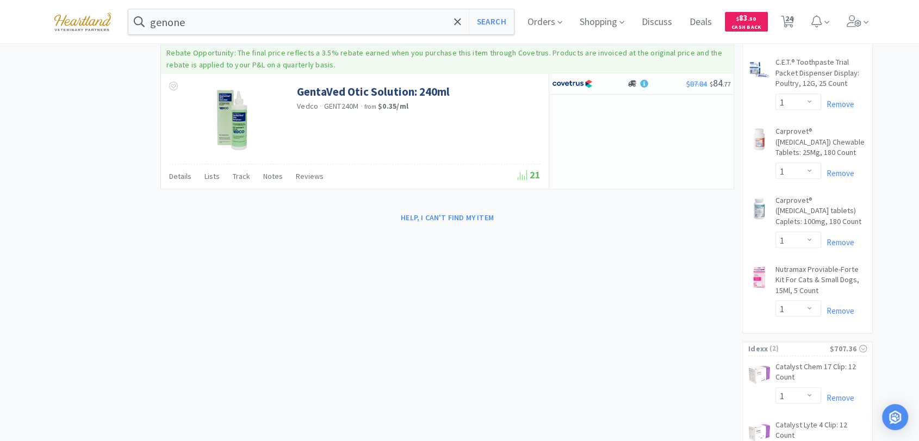
scroll to position [596, 0]
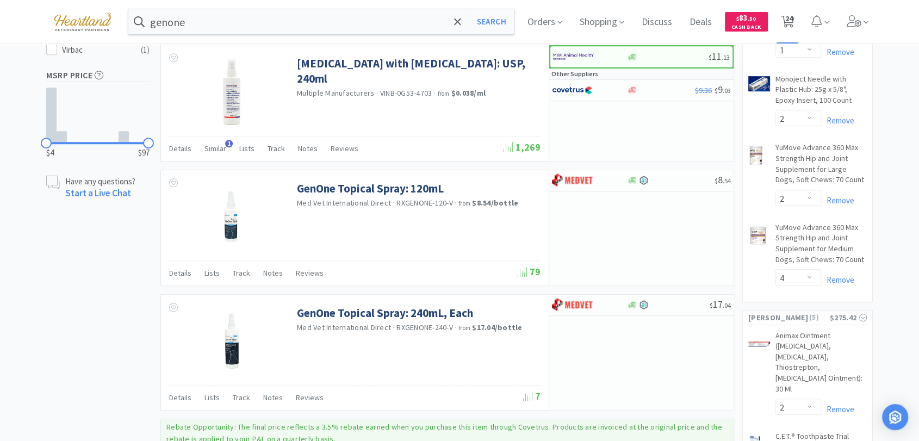
click at [792, 24] on span "24" at bounding box center [789, 18] width 8 height 43
select select "1"
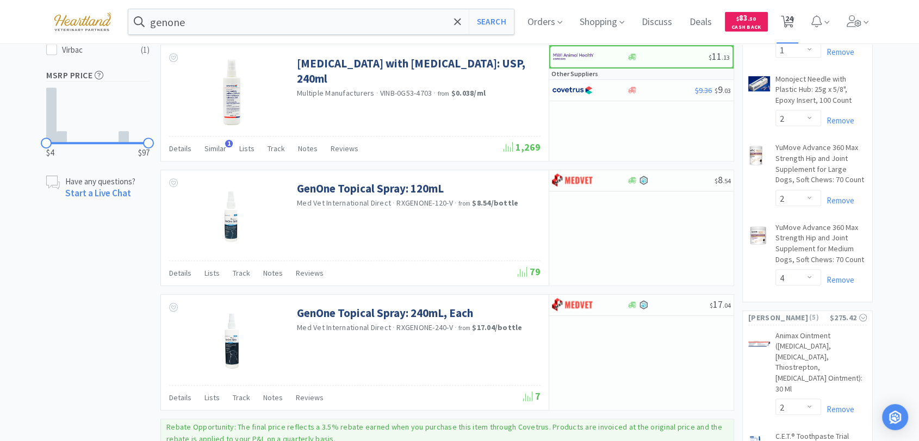
select select "1"
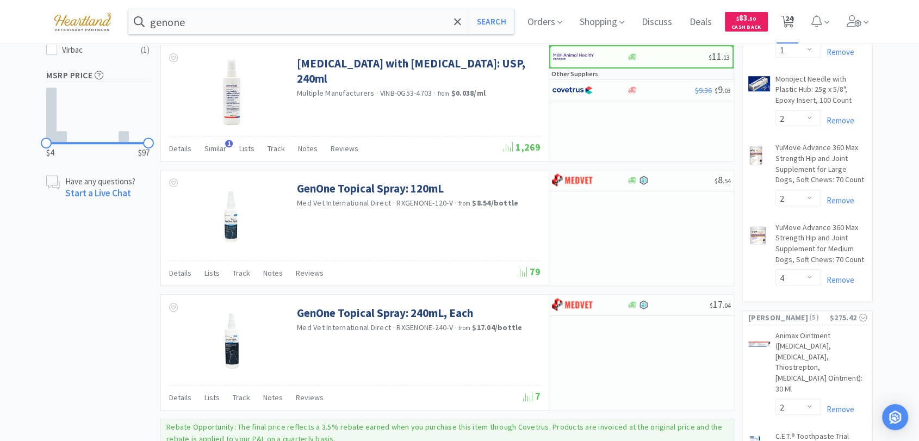
select select "1"
select select "6"
select select "5"
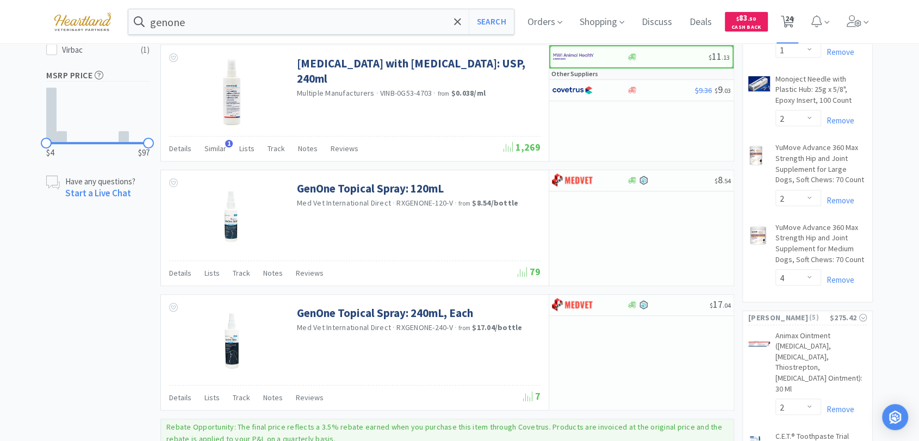
select select "1"
select select "2"
select select "4"
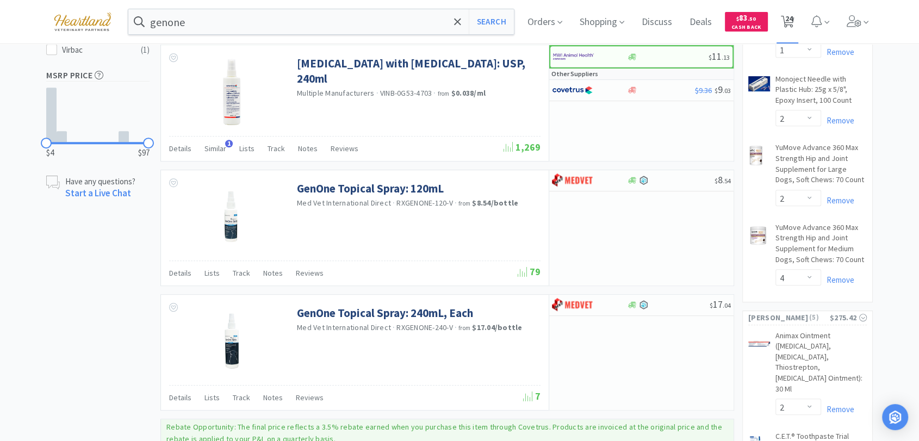
select select "2"
select select "1"
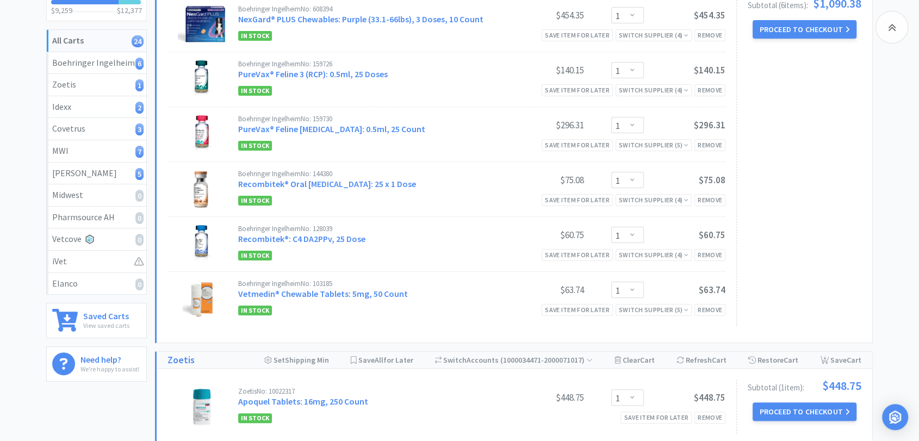
scroll to position [121, 0]
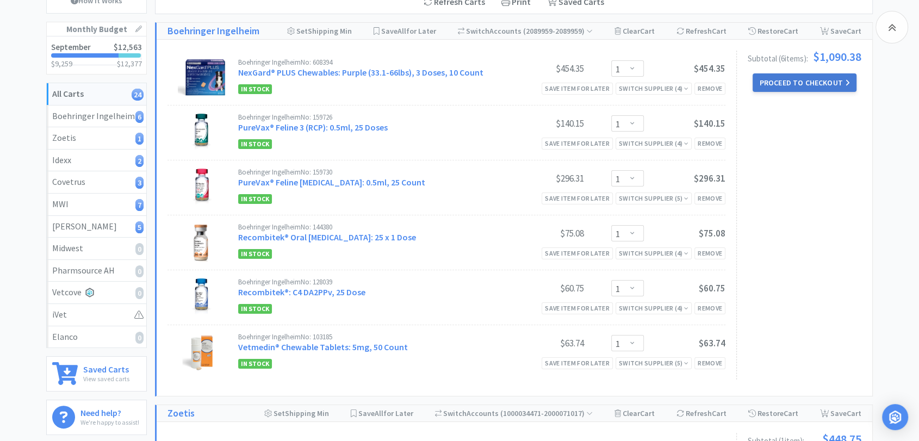
click at [788, 81] on button "Proceed to Checkout" at bounding box center [803, 82] width 103 height 18
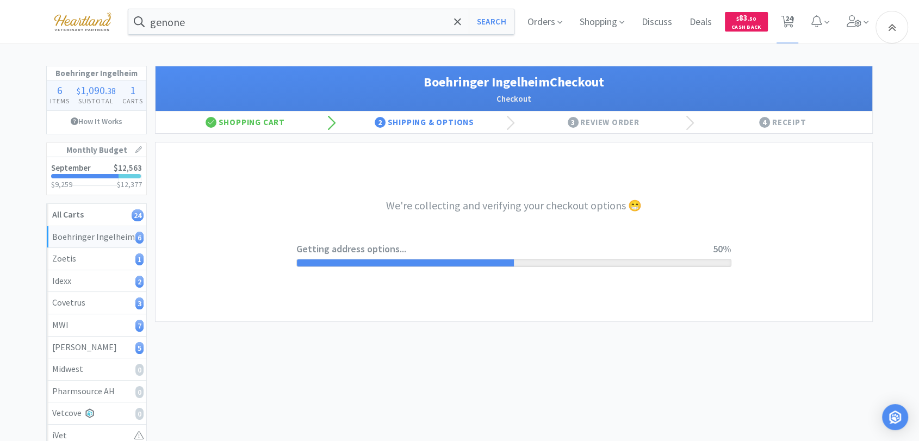
select select "invoice"
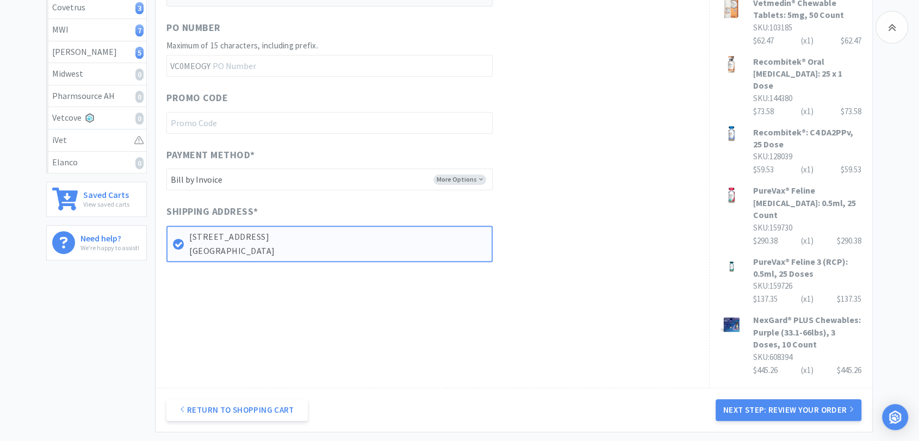
scroll to position [302, 0]
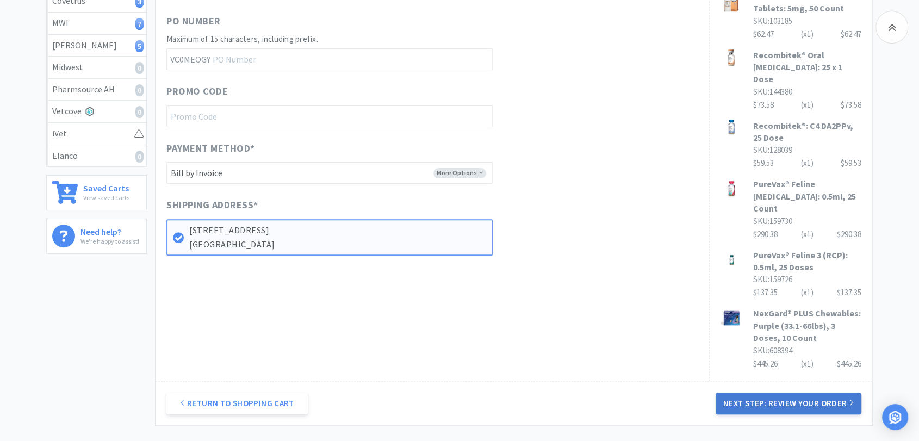
click at [779, 393] on button "Next Step: Review Your Order" at bounding box center [789, 404] width 146 height 22
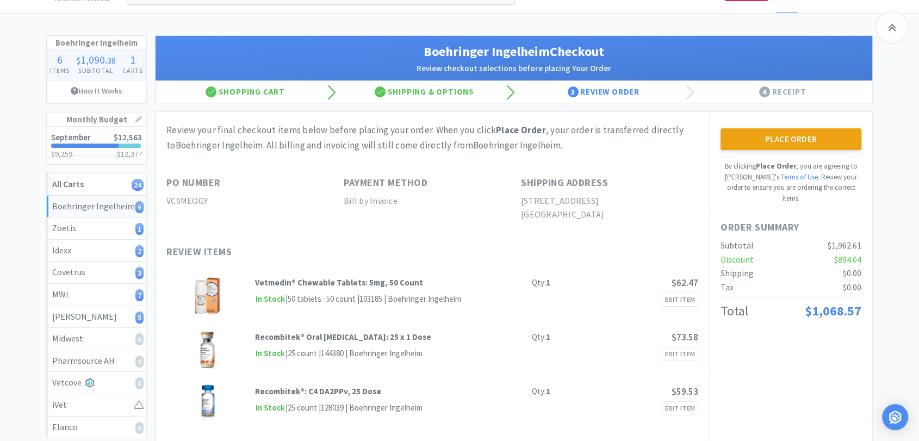
scroll to position [0, 0]
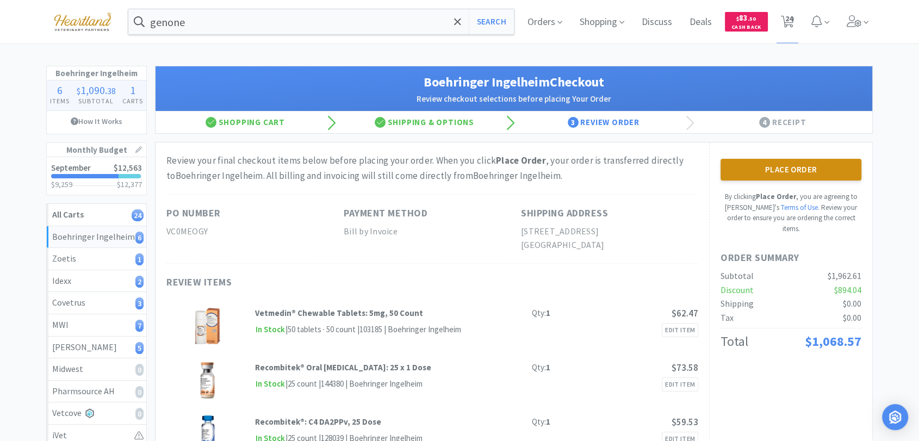
click at [814, 172] on button "Place Order" at bounding box center [790, 170] width 141 height 22
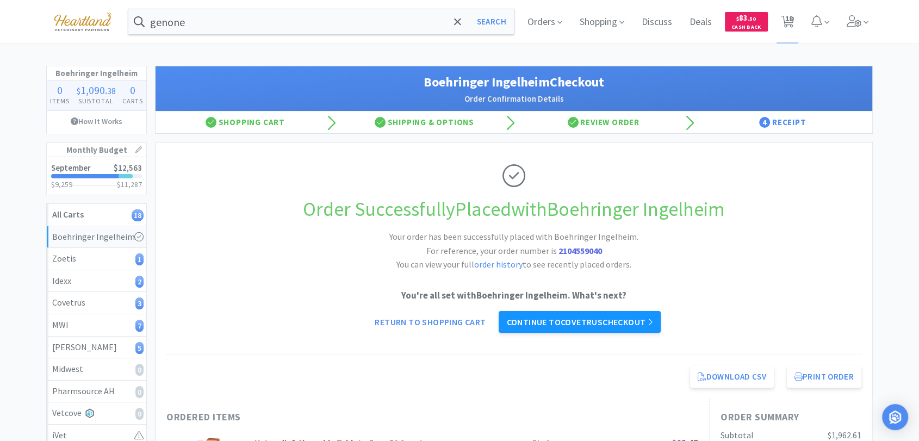
click at [609, 325] on link "Continue to Covetrus checkout" at bounding box center [579, 322] width 161 height 22
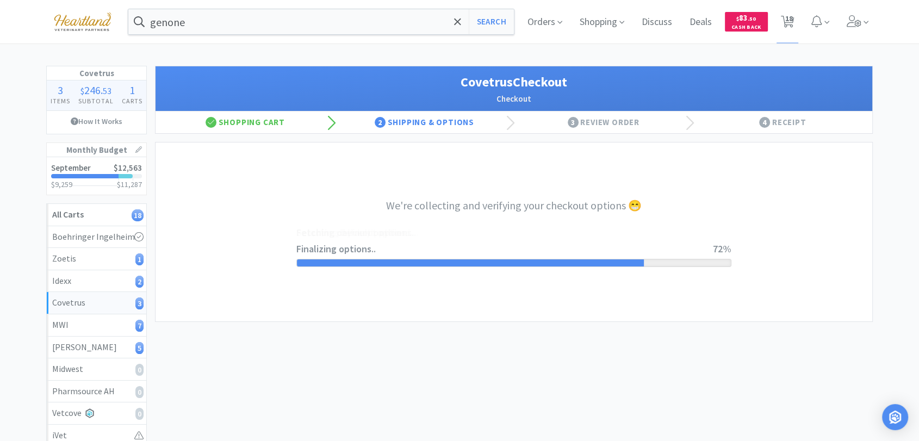
select select "ACCOUNT"
select select "cvt-standard-net"
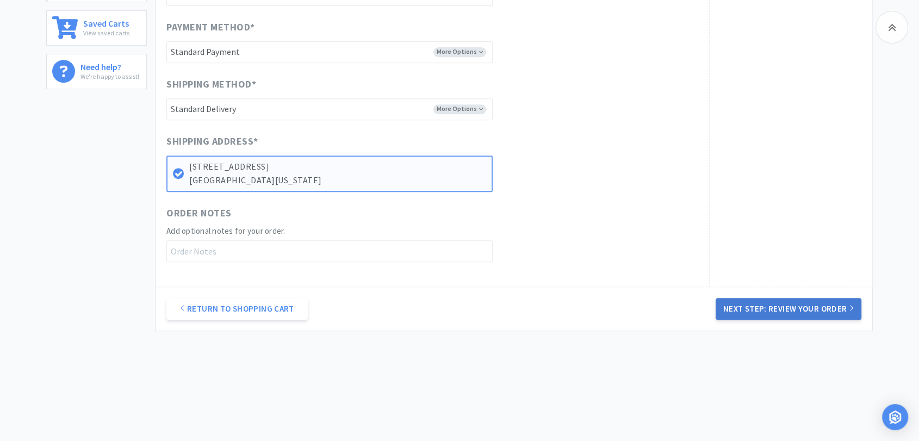
click at [811, 308] on button "Next Step: Review Your Order" at bounding box center [789, 309] width 146 height 22
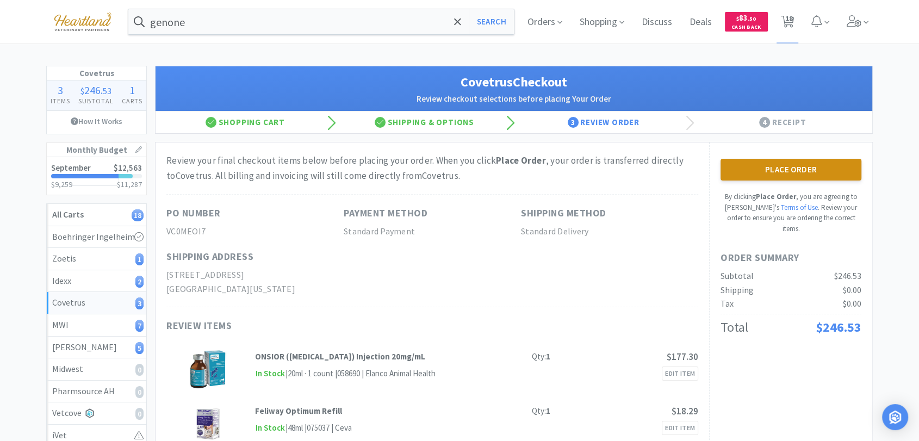
click at [824, 166] on button "Place Order" at bounding box center [790, 170] width 141 height 22
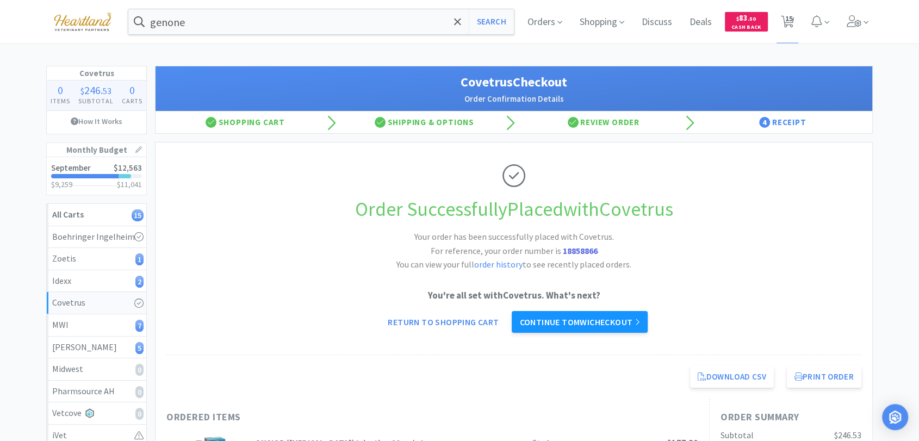
click at [625, 320] on link "Continue to MWI checkout" at bounding box center [579, 322] width 135 height 22
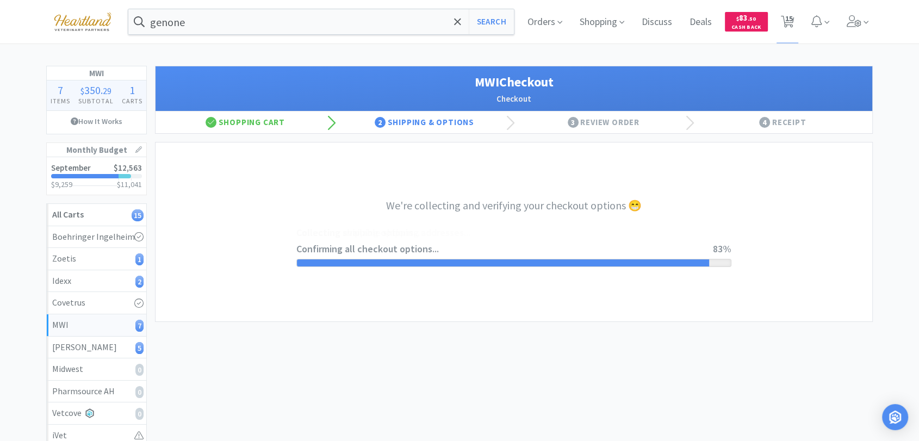
select select "STD_"
select select "FX9"
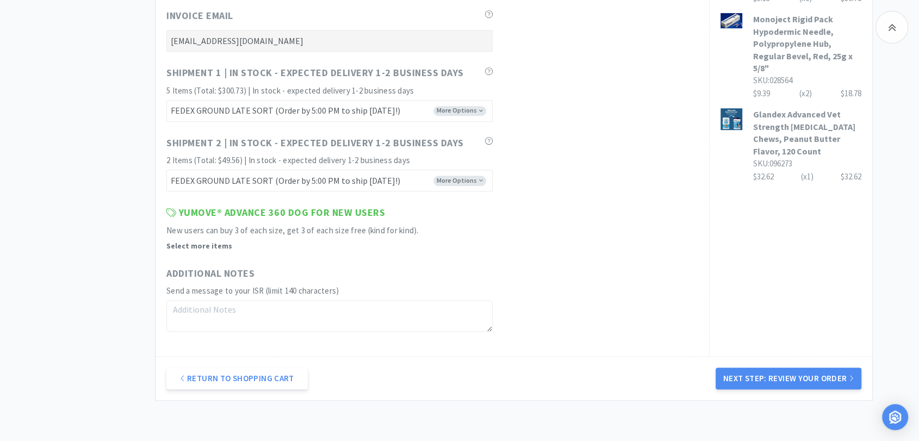
scroll to position [710, 0]
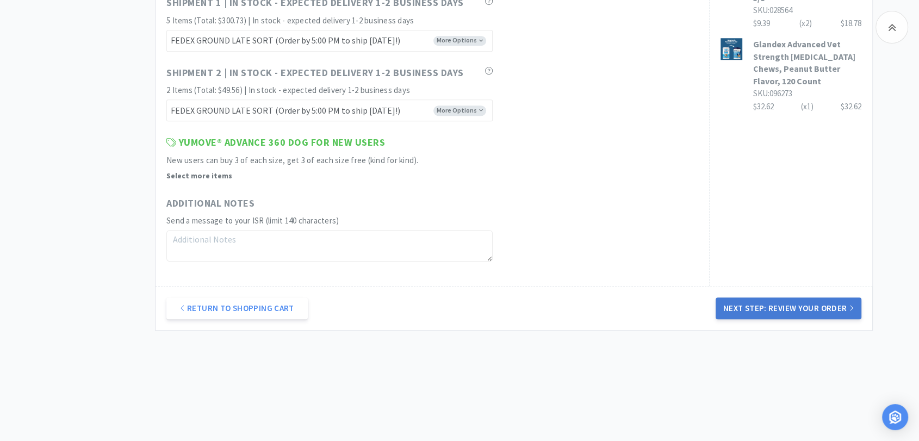
click at [796, 307] on button "Next Step: Review Your Order" at bounding box center [789, 308] width 146 height 22
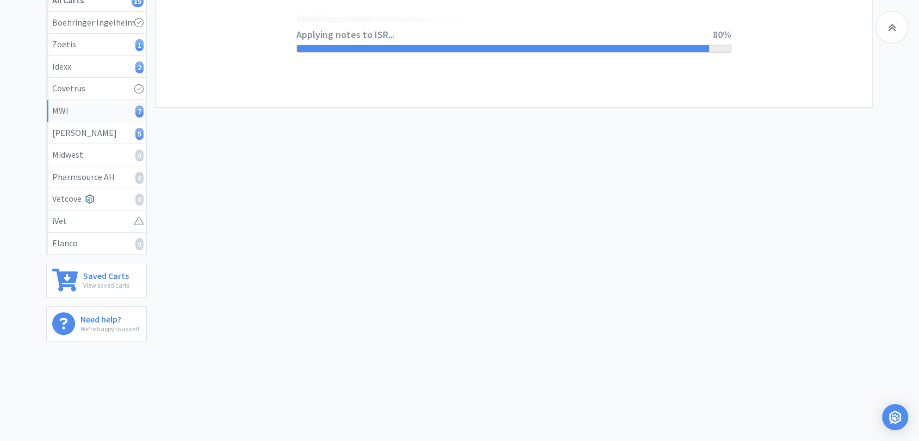
scroll to position [0, 0]
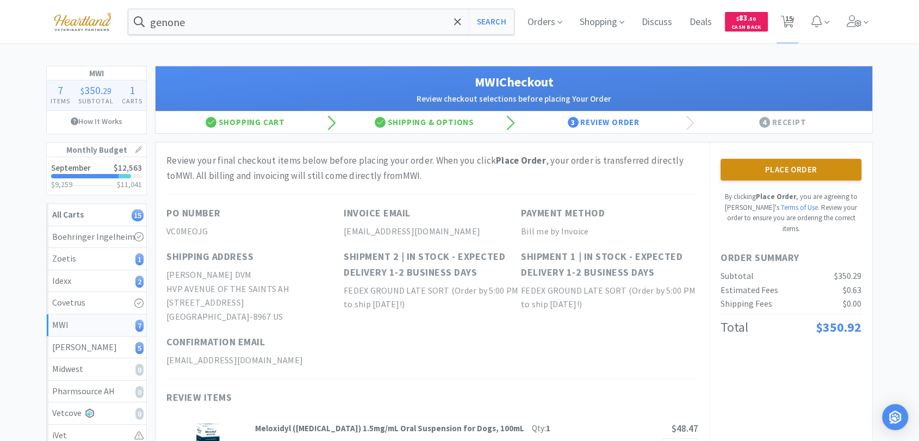
click at [801, 168] on button "Place Order" at bounding box center [790, 170] width 141 height 22
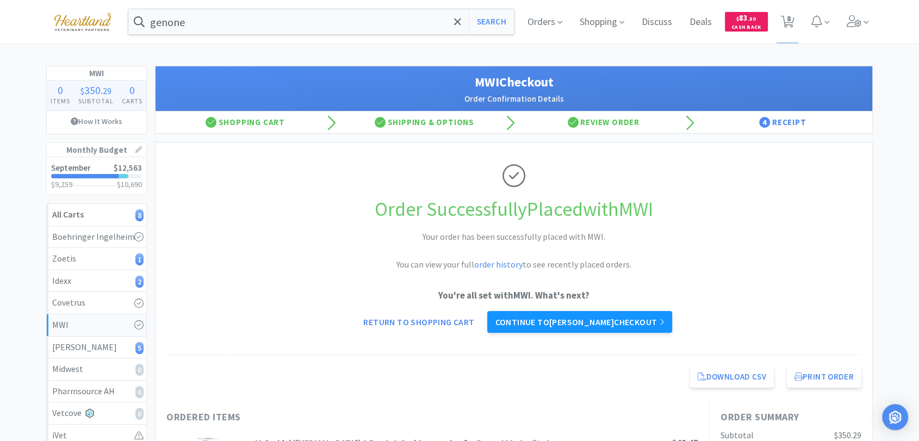
click at [557, 319] on link "Continue to [PERSON_NAME] checkout" at bounding box center [579, 322] width 184 height 22
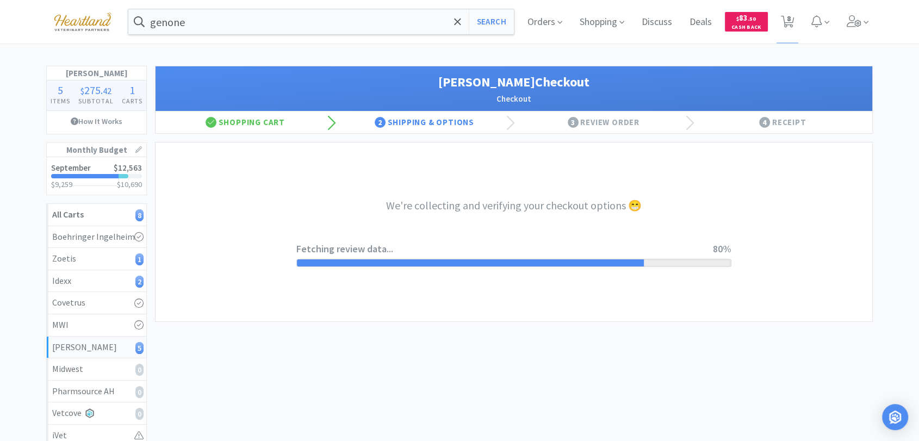
select select "1"
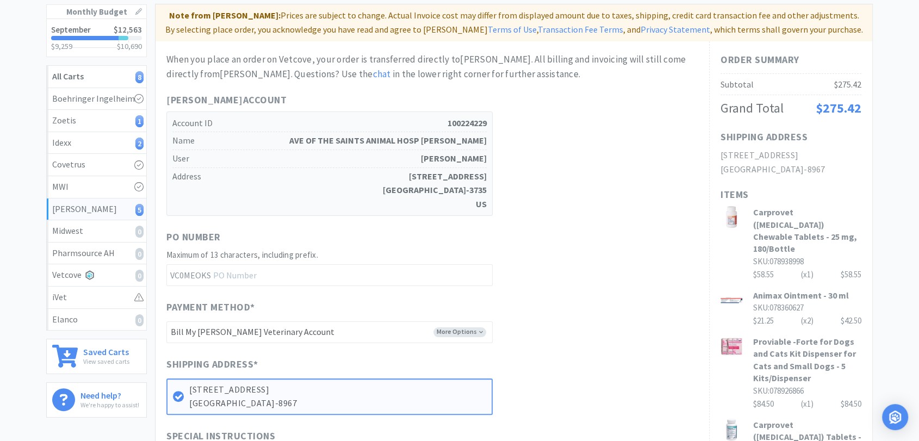
scroll to position [60, 0]
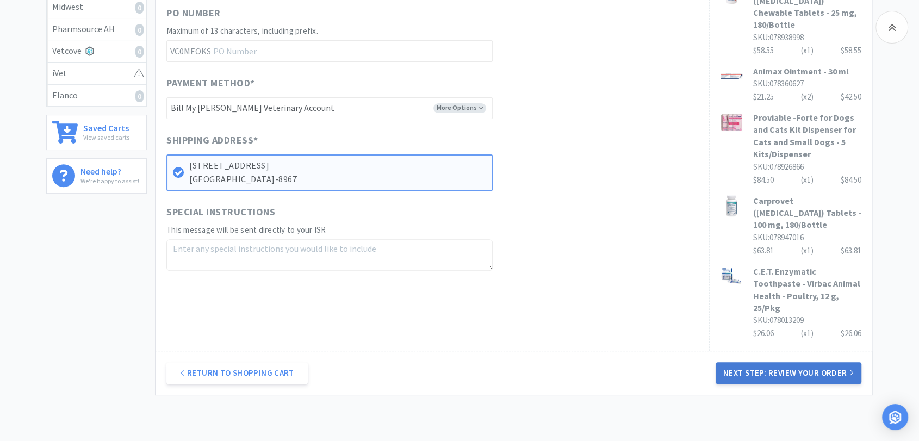
click at [808, 362] on button "Next Step: Review Your Order" at bounding box center [789, 373] width 146 height 22
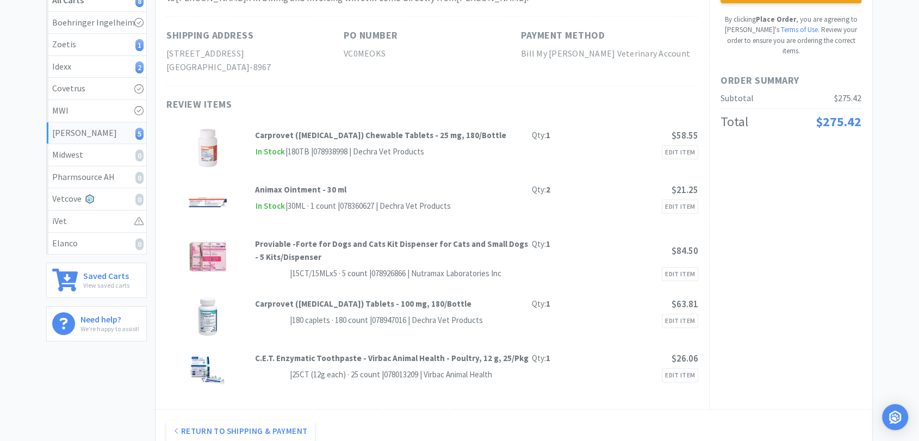
scroll to position [0, 0]
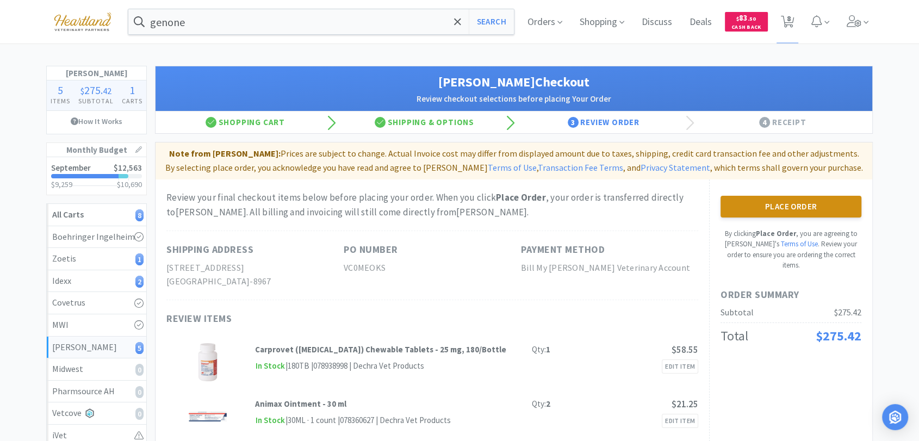
click at [817, 204] on button "Place Order" at bounding box center [790, 207] width 141 height 22
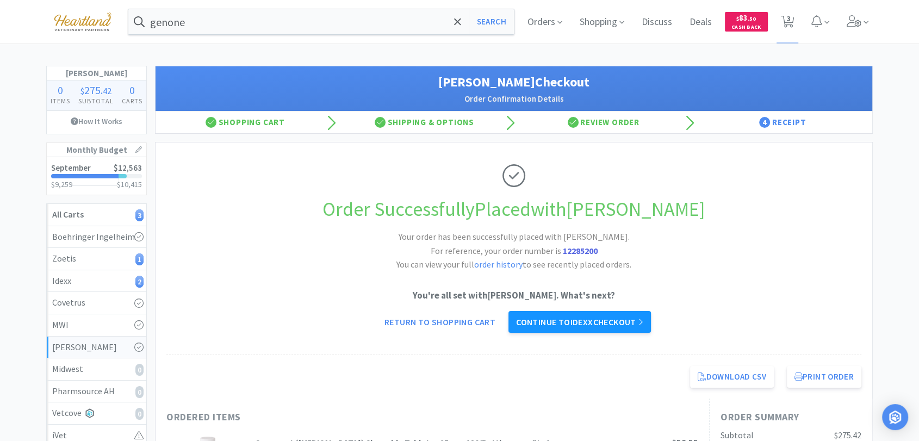
click at [585, 318] on link "Continue to Idexx checkout" at bounding box center [579, 322] width 142 height 22
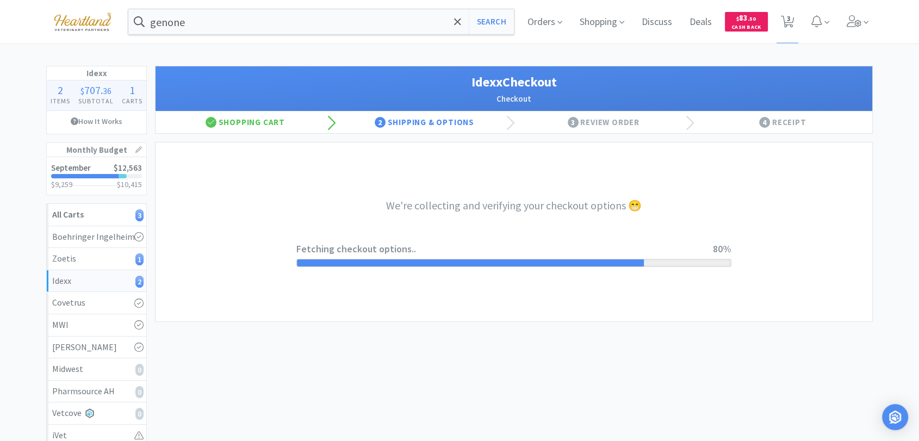
select select "904"
select select "003"
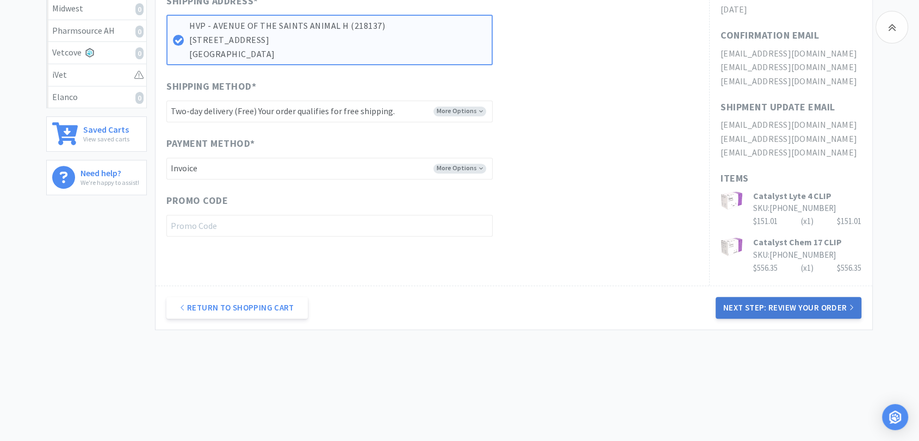
click at [746, 309] on button "Next Step: Review Your Order" at bounding box center [789, 308] width 146 height 22
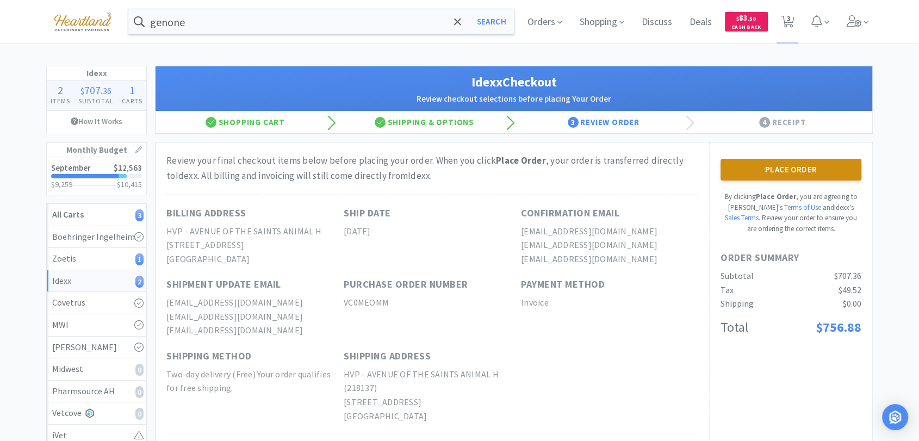
click at [826, 170] on button "Place Order" at bounding box center [790, 170] width 141 height 22
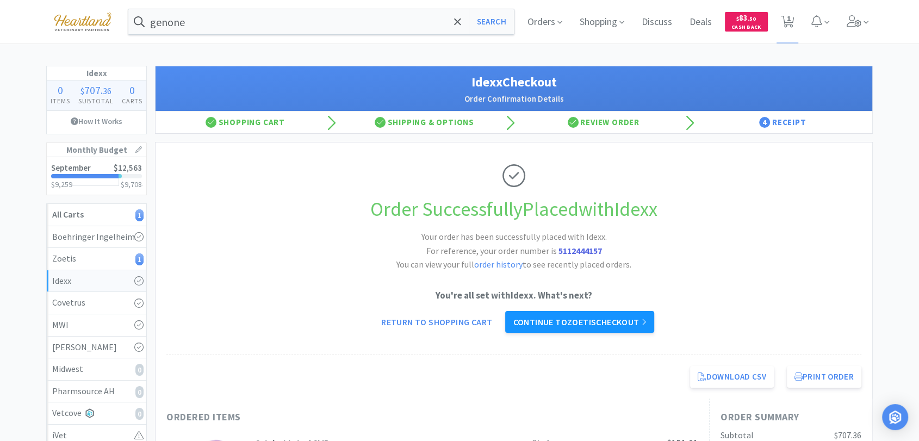
click at [623, 323] on link "Continue to Zoetis checkout" at bounding box center [579, 322] width 148 height 22
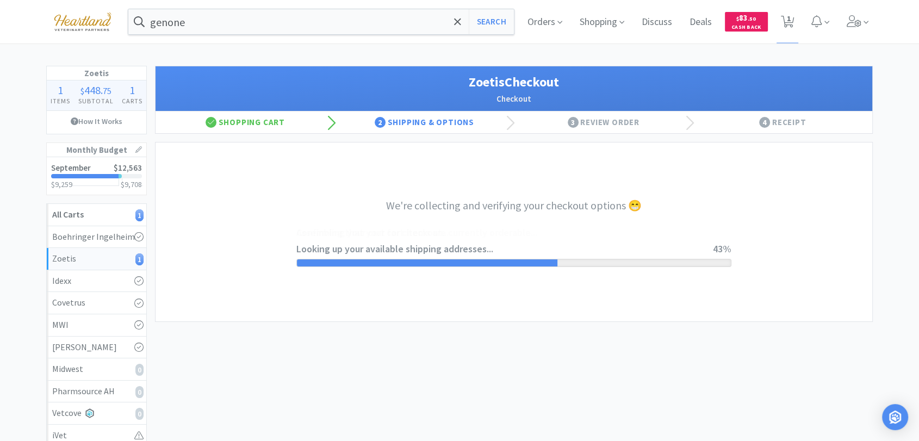
select select "invoice"
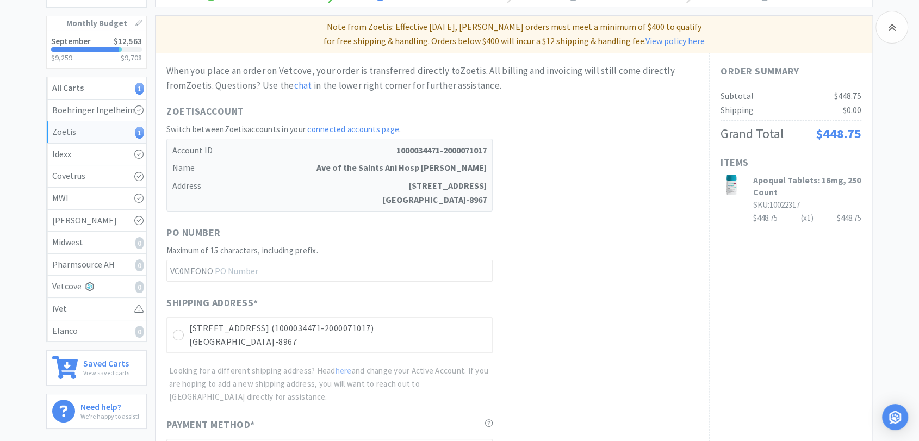
scroll to position [302, 0]
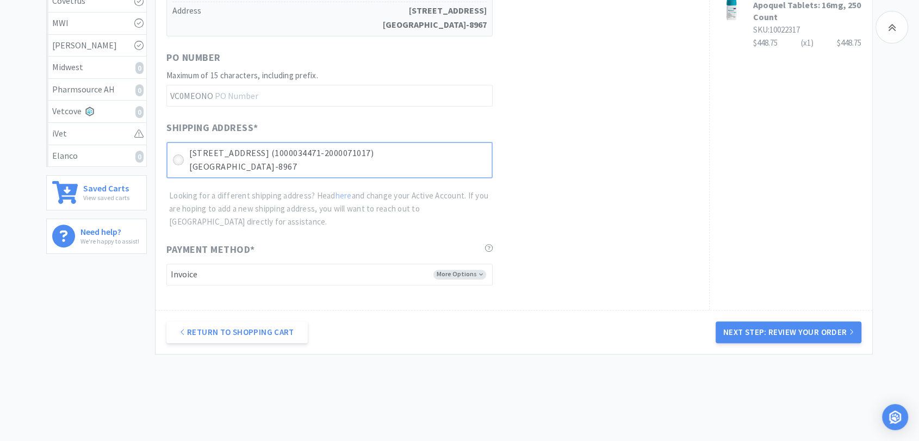
click at [178, 158] on icon at bounding box center [179, 160] width 8 height 8
click at [812, 327] on button "Next Step: Review Your Order" at bounding box center [789, 332] width 146 height 22
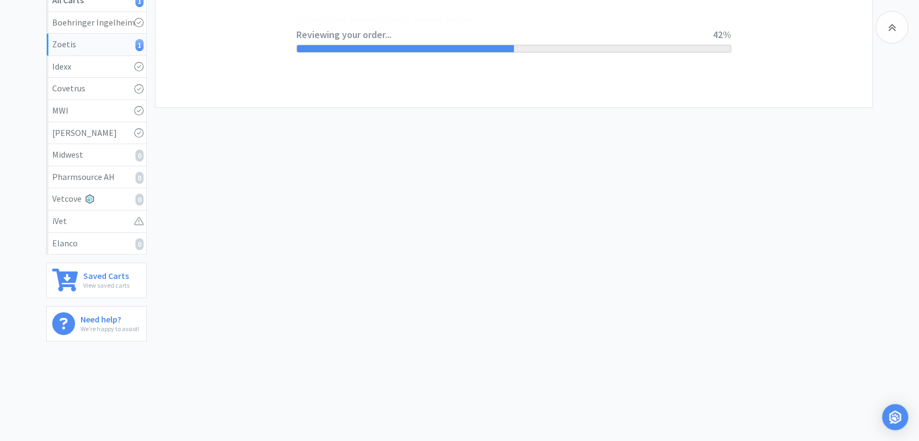
scroll to position [0, 0]
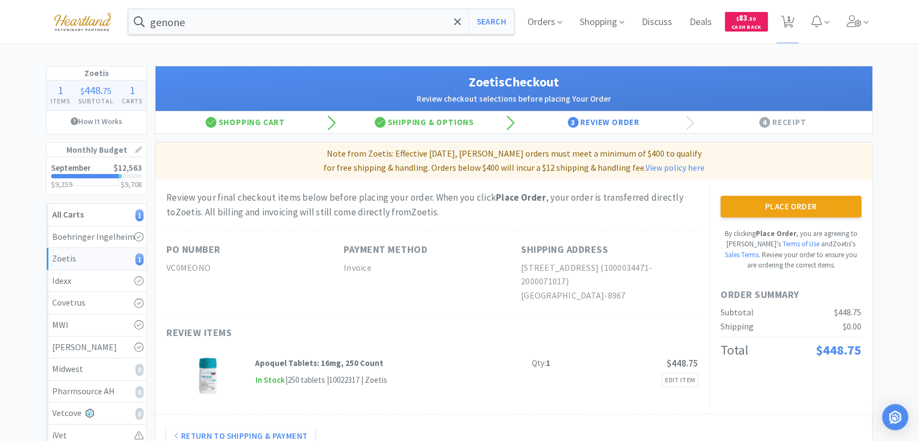
click at [820, 217] on div "Place Order By clicking Place Order , you are agreeing to Vetcove's Terms of Us…" at bounding box center [790, 233] width 141 height 75
click at [820, 209] on button "Place Order" at bounding box center [790, 207] width 141 height 22
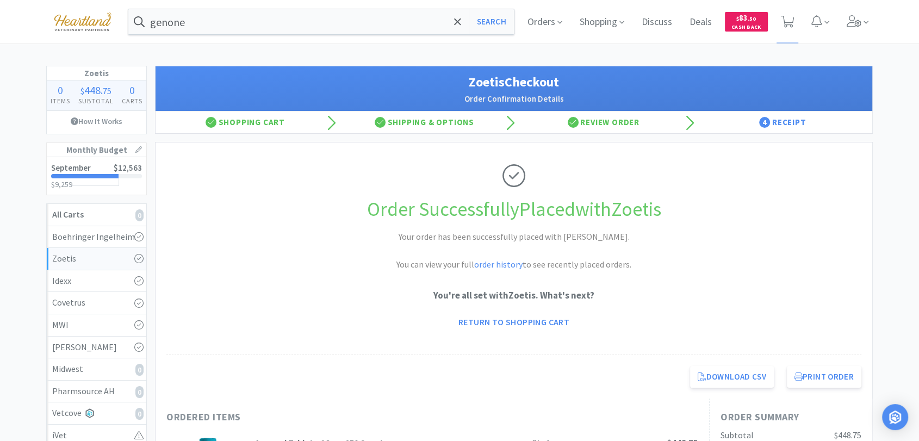
click at [84, 23] on img at bounding box center [82, 22] width 73 height 30
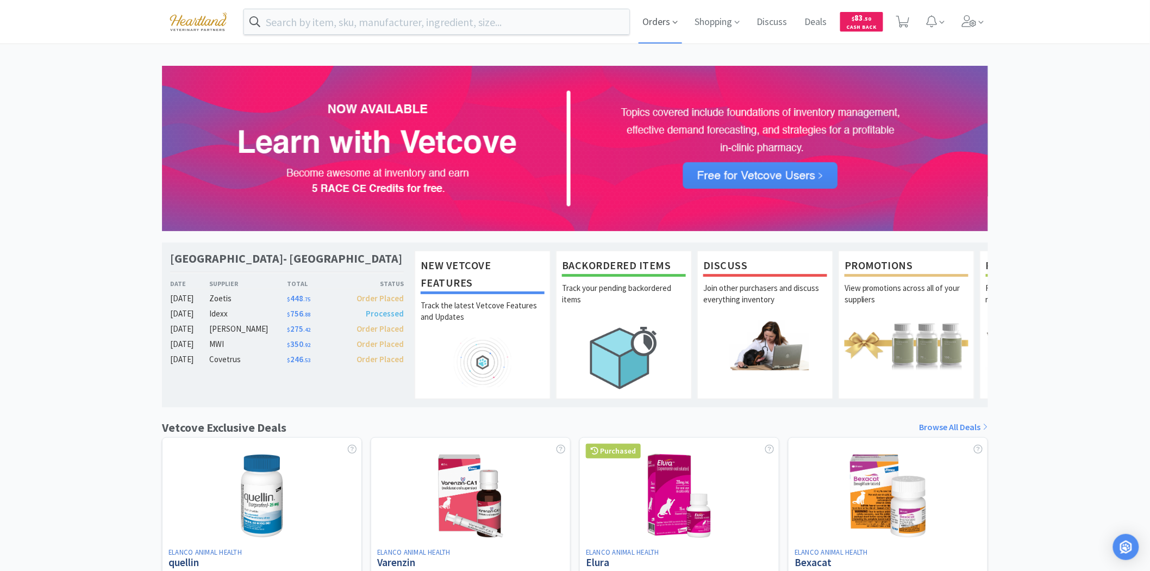
click at [662, 24] on span "Orders" at bounding box center [660, 21] width 43 height 43
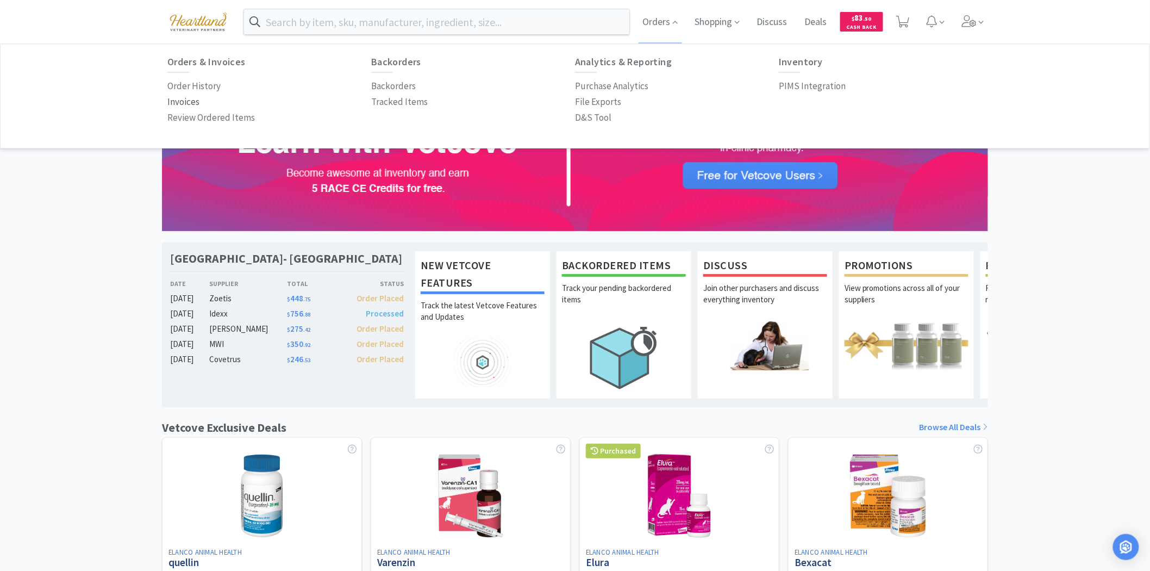
click at [187, 99] on p "Invoices" at bounding box center [183, 102] width 32 height 15
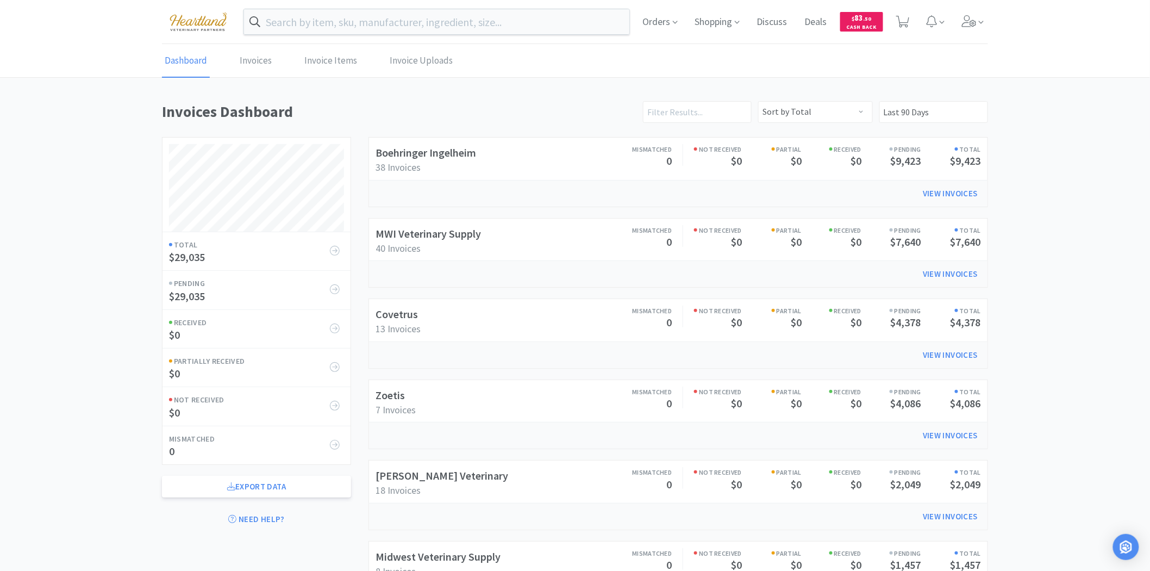
scroll to position [523, 826]
click at [384, 314] on link "Covetrus" at bounding box center [397, 314] width 42 height 14
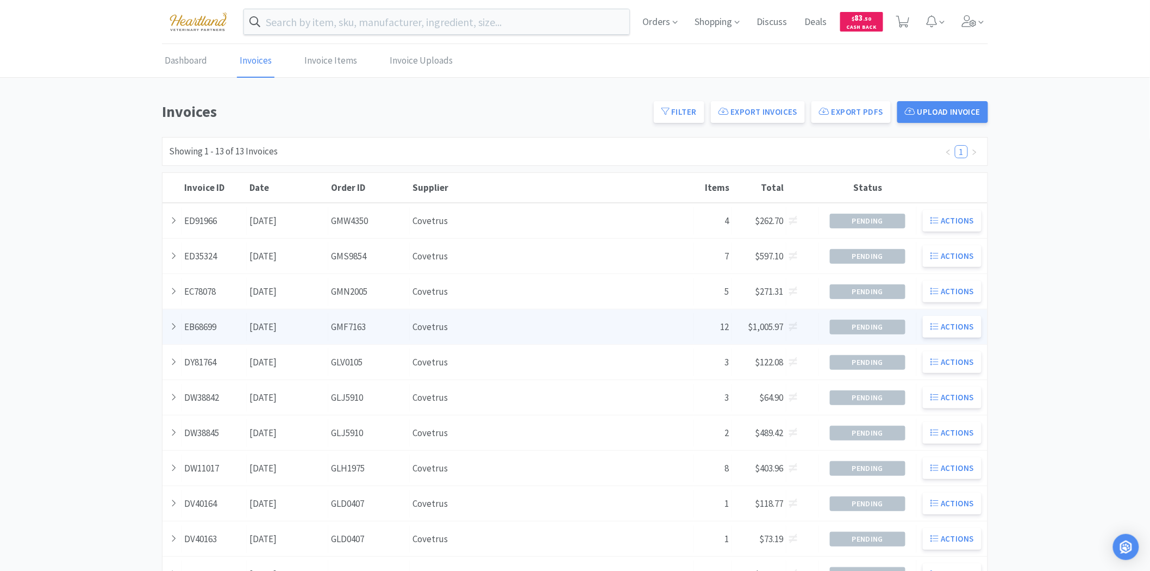
click at [273, 325] on div "Date August 20th, 2025" at bounding box center [288, 327] width 82 height 28
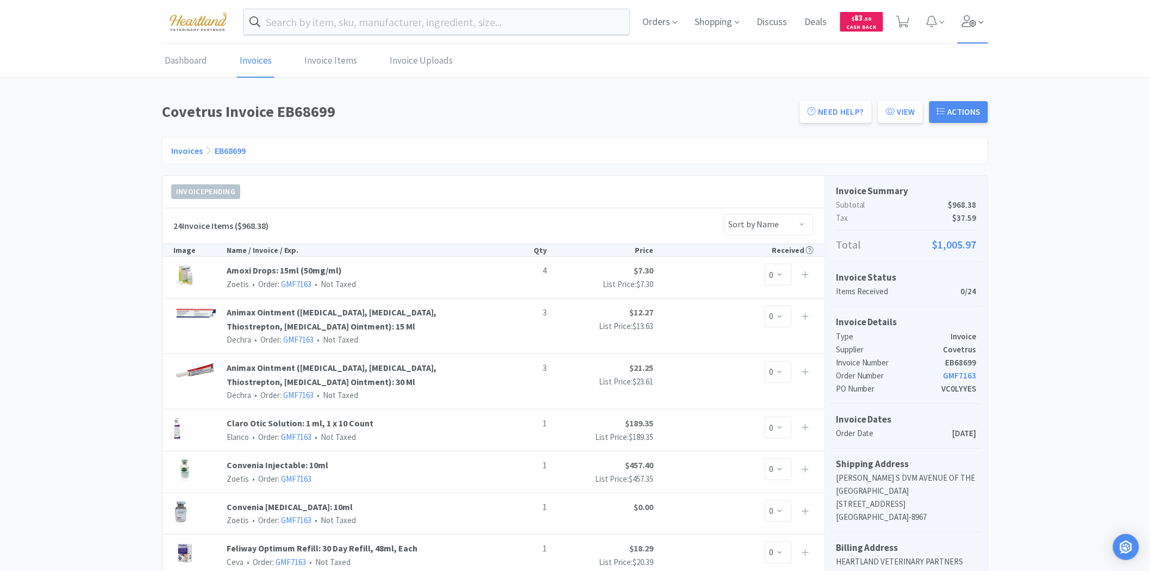
click at [972, 26] on icon at bounding box center [969, 21] width 15 height 12
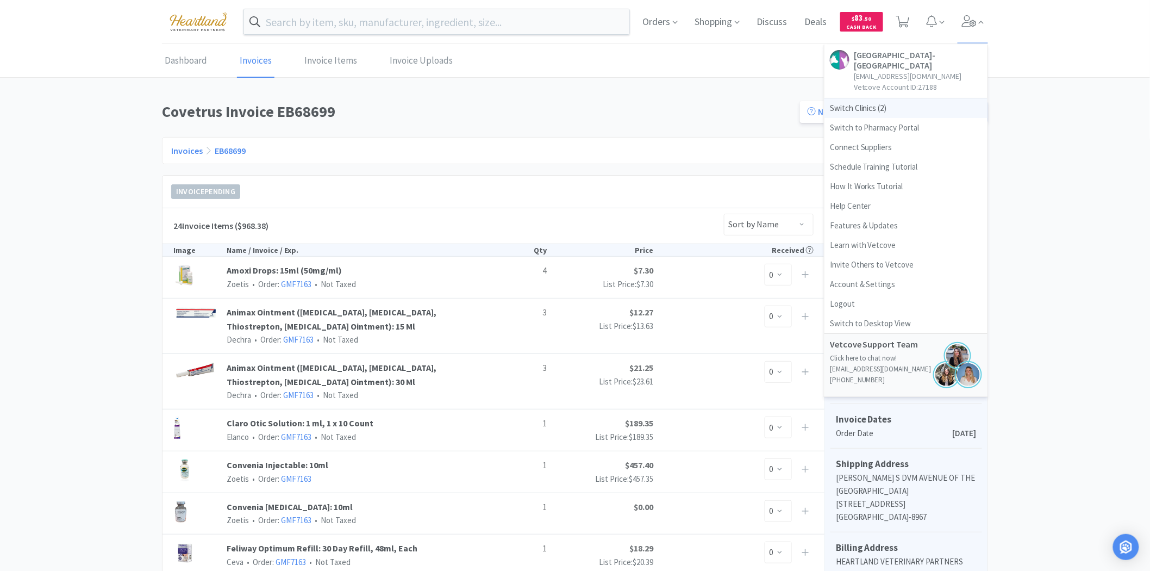
click at [854, 108] on span "Switch Clinics ( 2 )" at bounding box center [906, 108] width 163 height 20
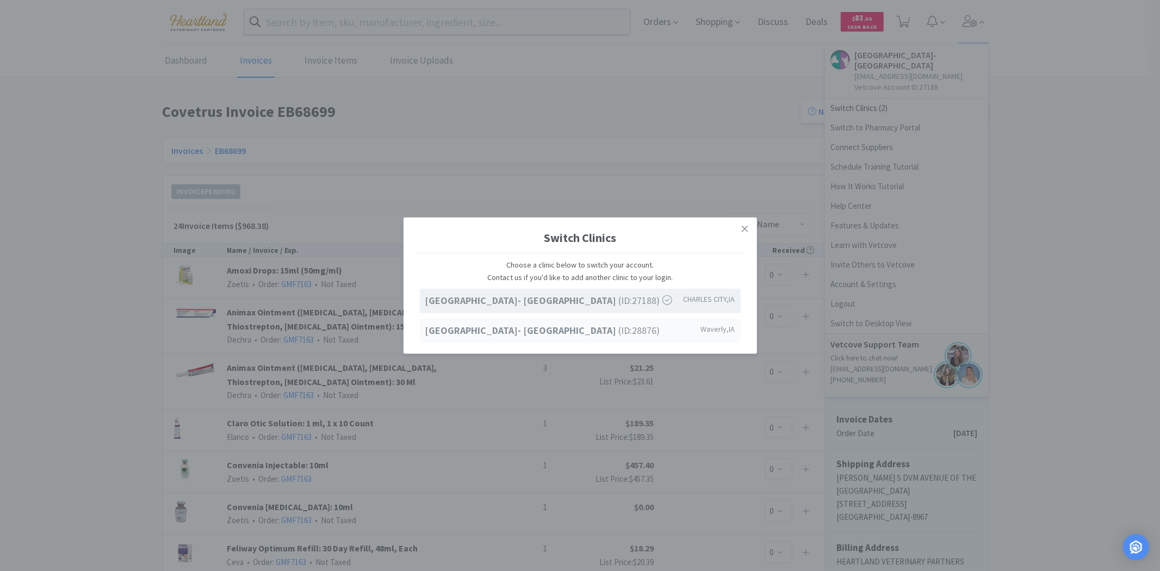
click at [507, 330] on strong "Ave of the Saints Animal Hospital- Waverly" at bounding box center [522, 330] width 194 height 13
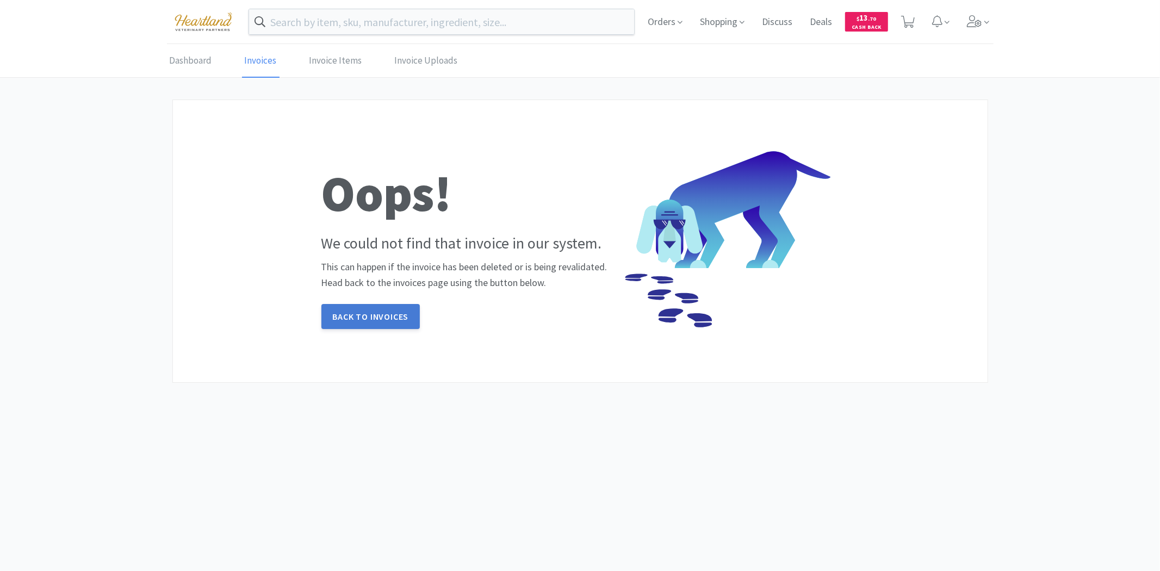
click at [371, 322] on link "Back to invoices" at bounding box center [370, 316] width 99 height 25
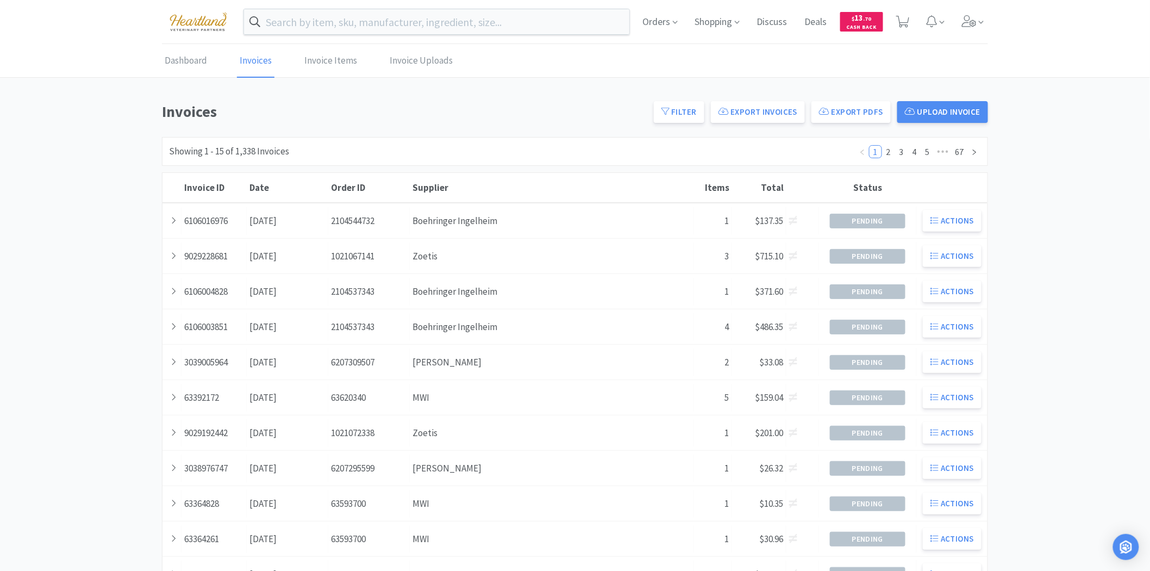
click at [257, 58] on link "Invoices" at bounding box center [256, 61] width 38 height 33
click at [662, 22] on span "Orders" at bounding box center [660, 21] width 43 height 43
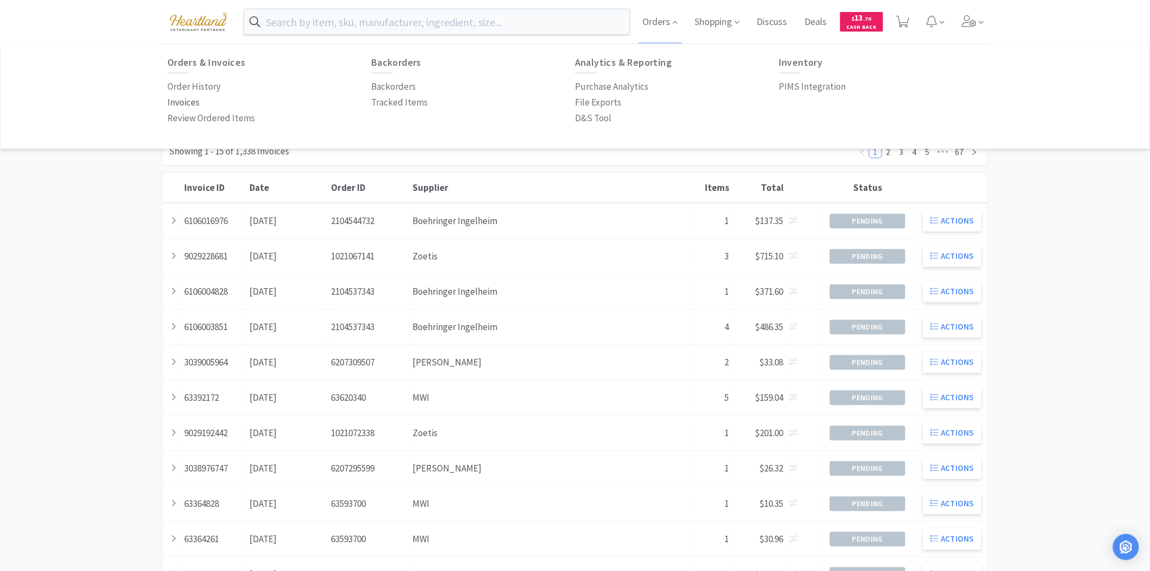
click at [187, 100] on p "Invoices" at bounding box center [183, 102] width 32 height 15
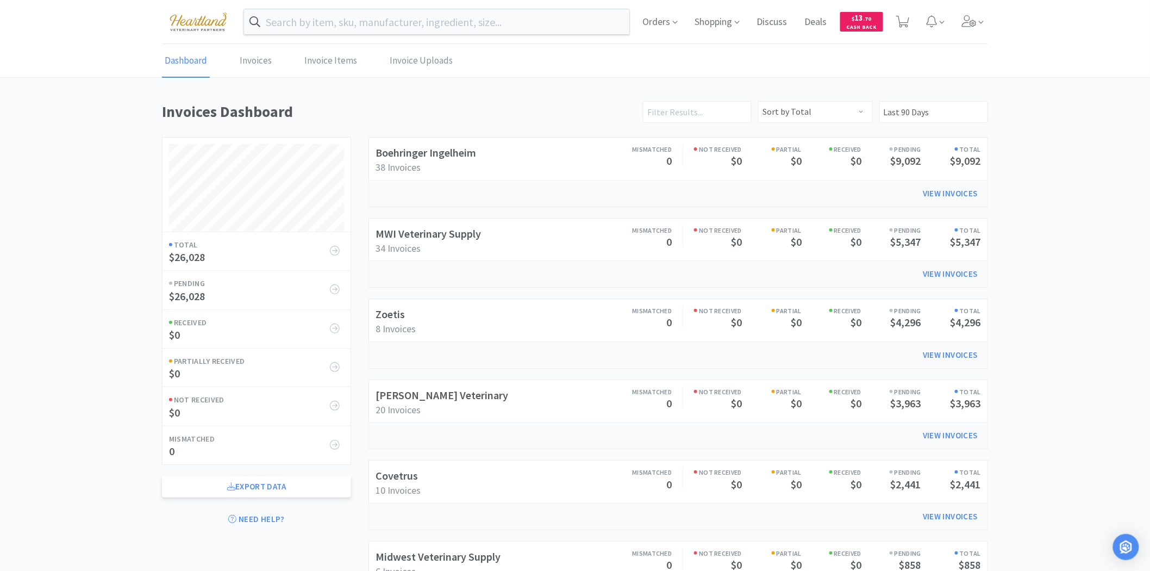
scroll to position [604, 826]
click at [405, 473] on link "Covetrus" at bounding box center [397, 476] width 42 height 14
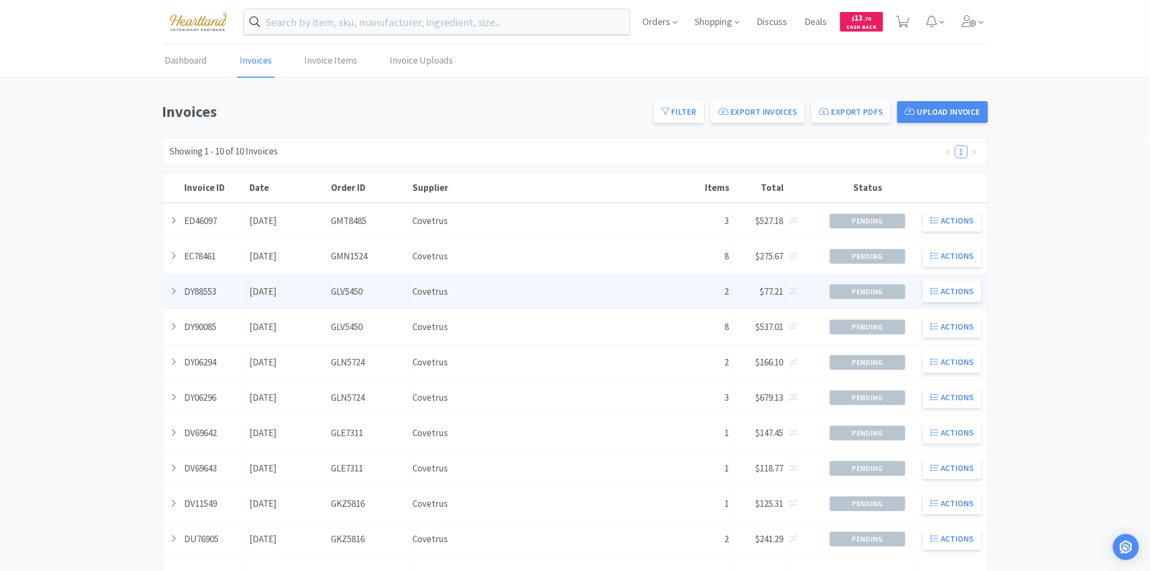
click at [272, 290] on div "Date August 4th, 2025" at bounding box center [288, 292] width 82 height 28
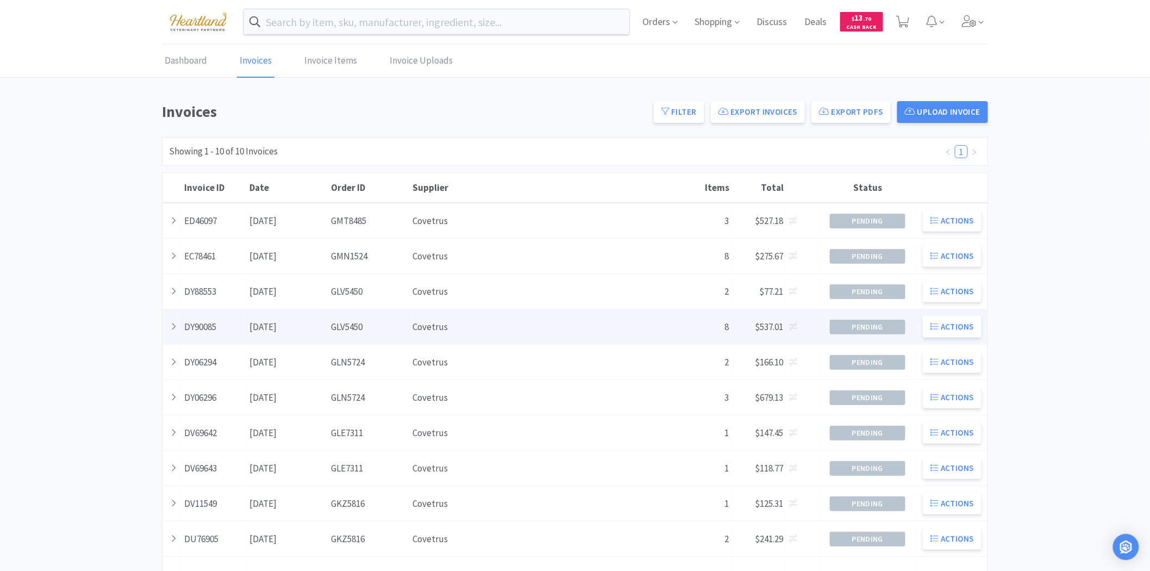
click at [314, 333] on div "Date August 4th, 2025" at bounding box center [288, 327] width 82 height 28
